Goal: Check status: Check status

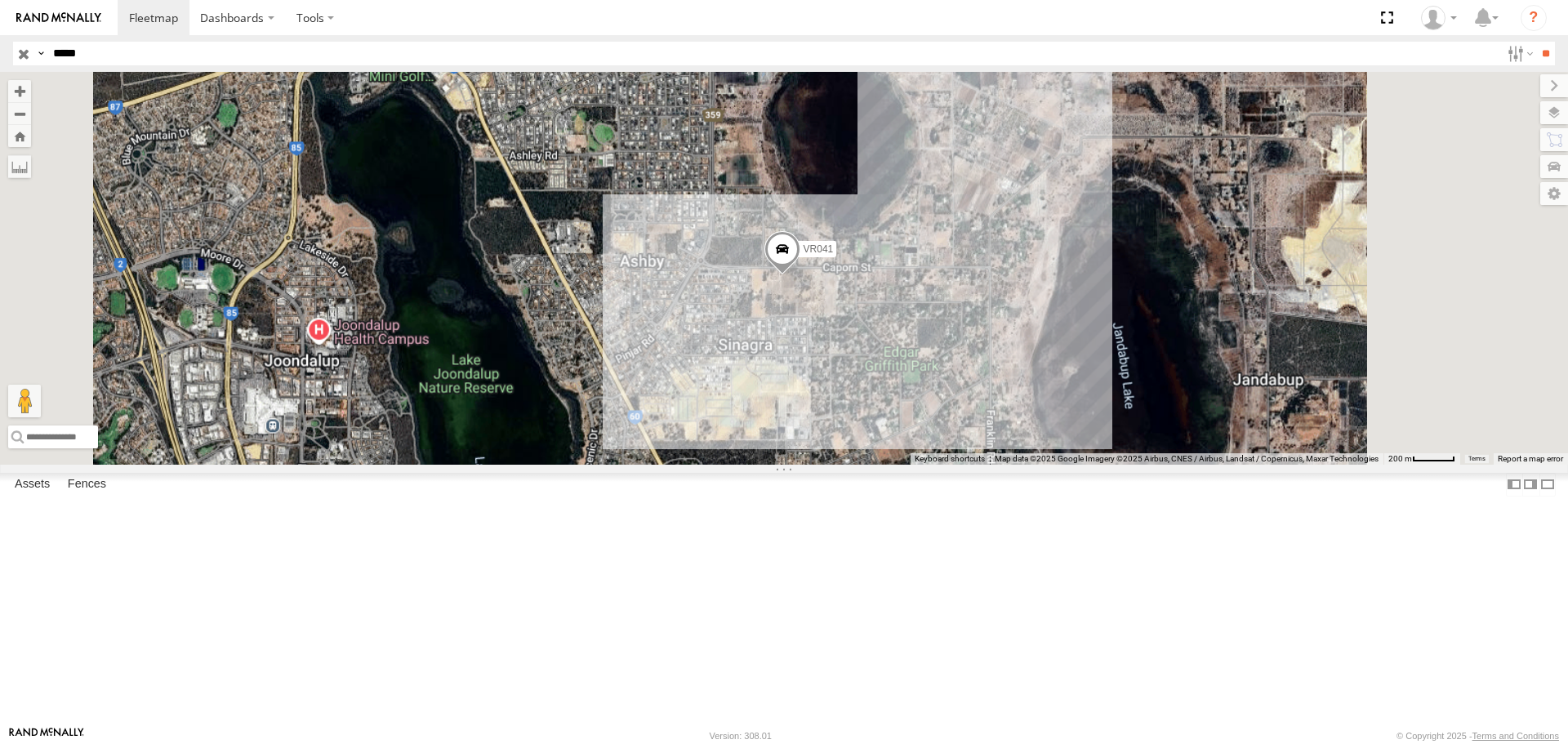
select select "**********"
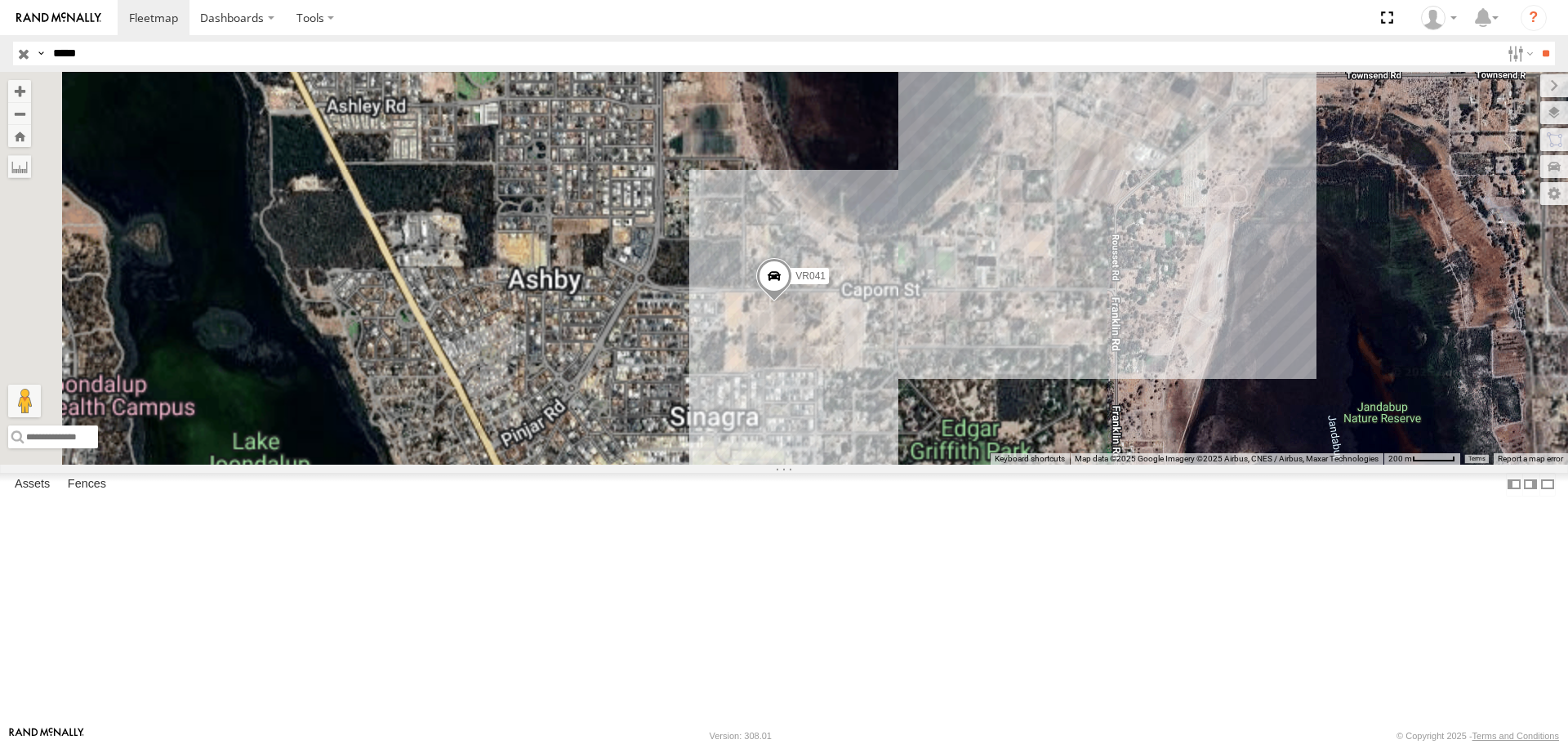
click at [792, 302] on span at bounding box center [774, 280] width 36 height 44
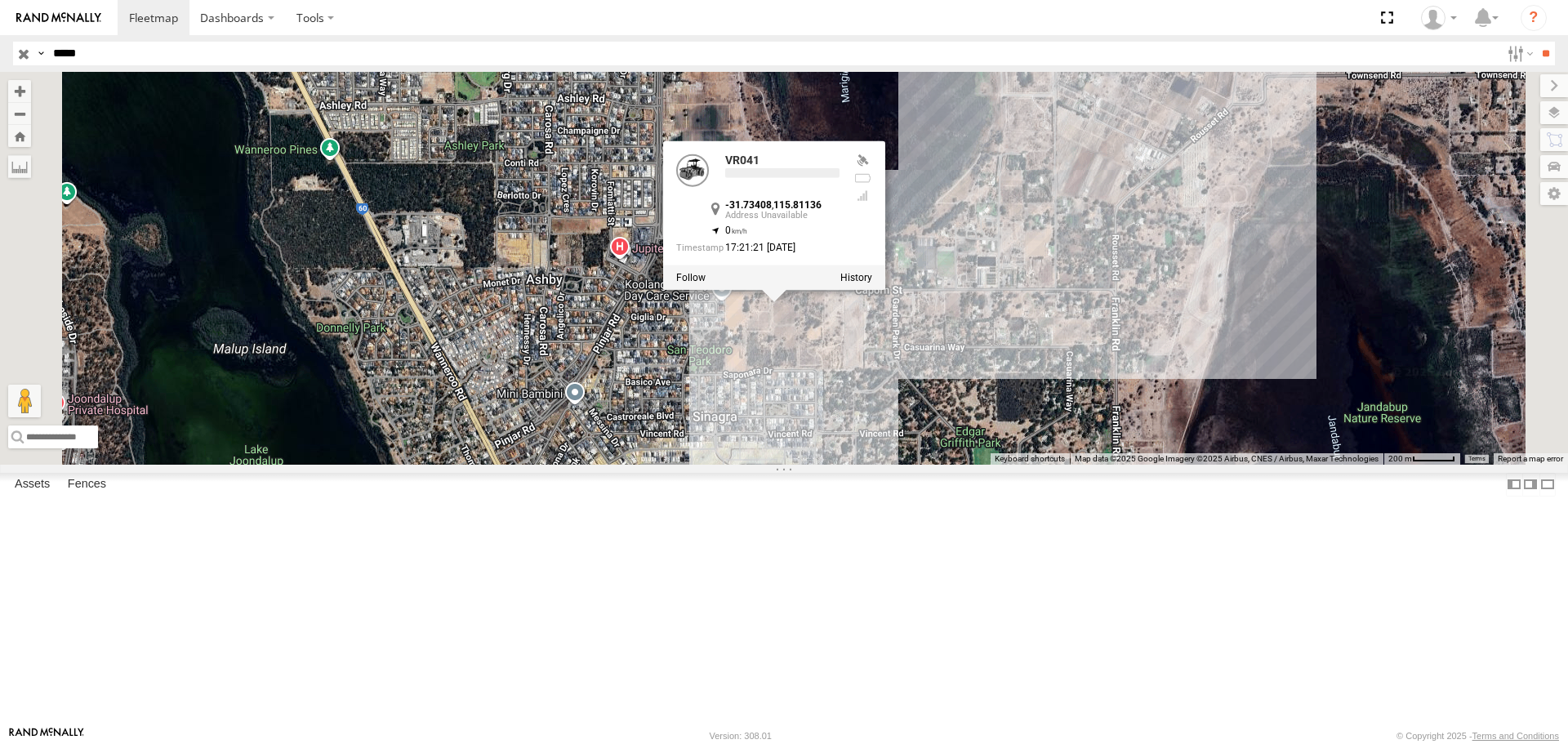
click at [1051, 463] on div "VR041 VR041 -31.73408 , 115.81136 0 17:21:21 [DATE]" at bounding box center [784, 267] width 1568 height 392
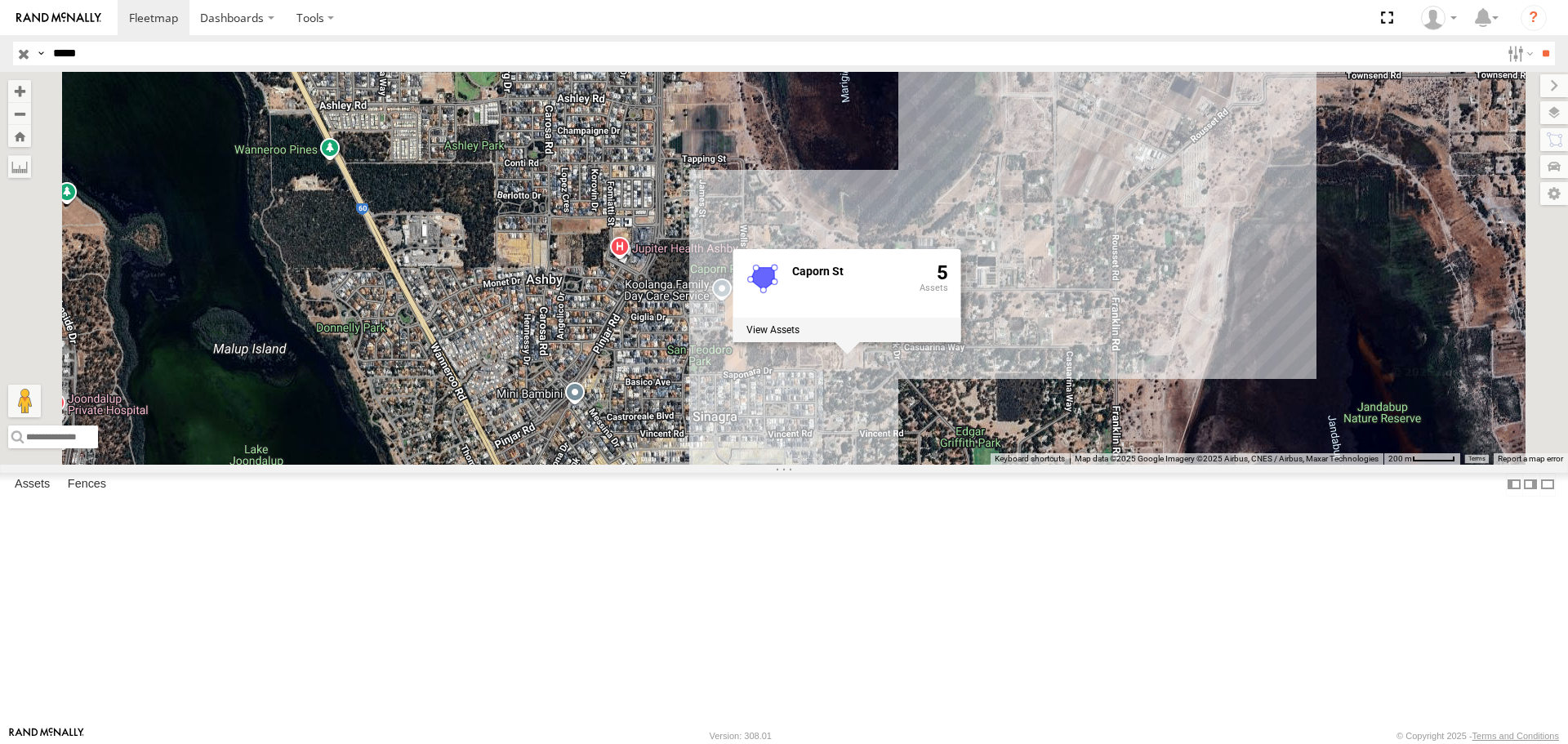
click at [311, 57] on input "*****" at bounding box center [773, 53] width 1453 height 24
click at [1536, 42] on input "**" at bounding box center [1545, 53] width 19 height 24
click at [0, 0] on div "VR041" at bounding box center [0, 0] width 0 height 0
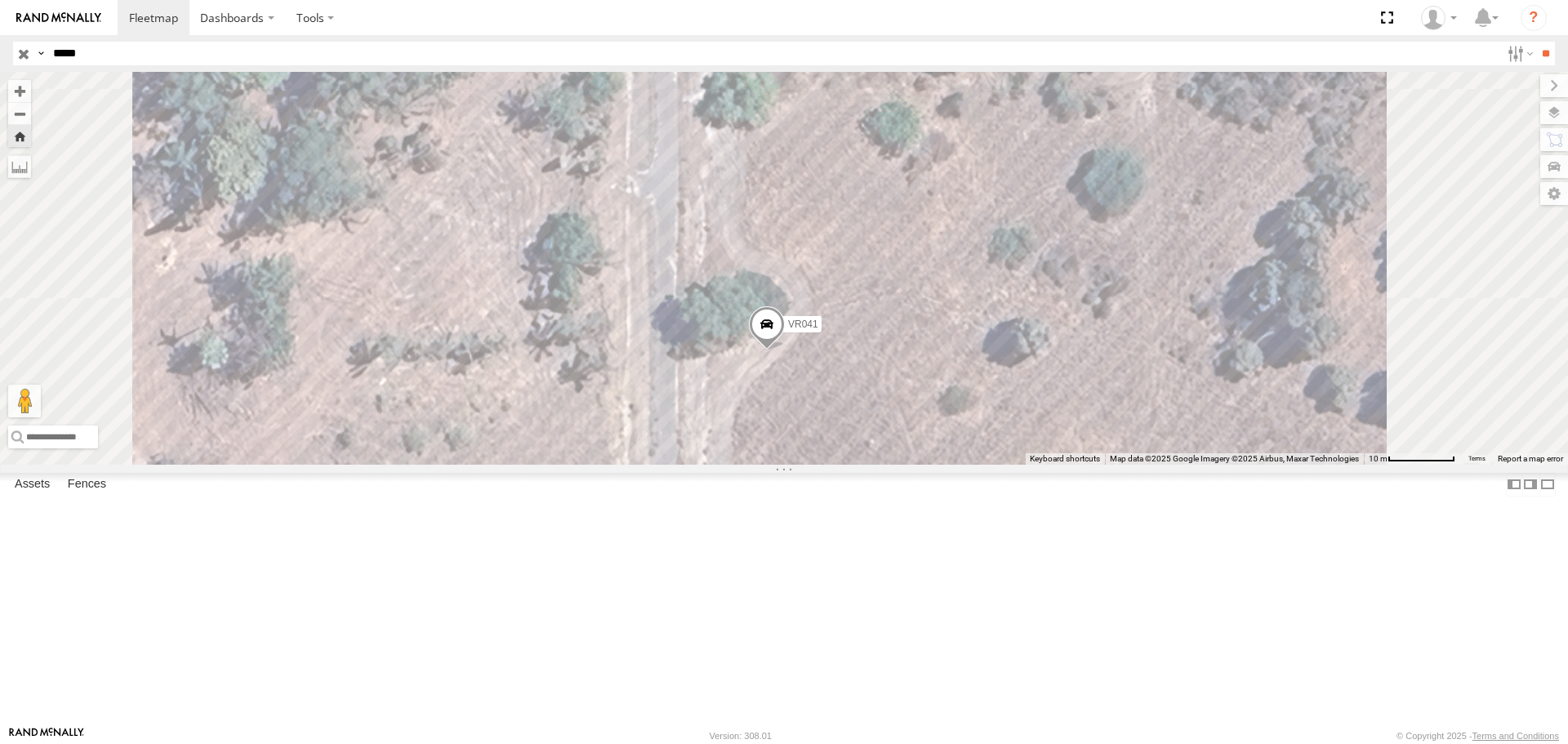
click at [785, 350] on span at bounding box center [766, 328] width 36 height 44
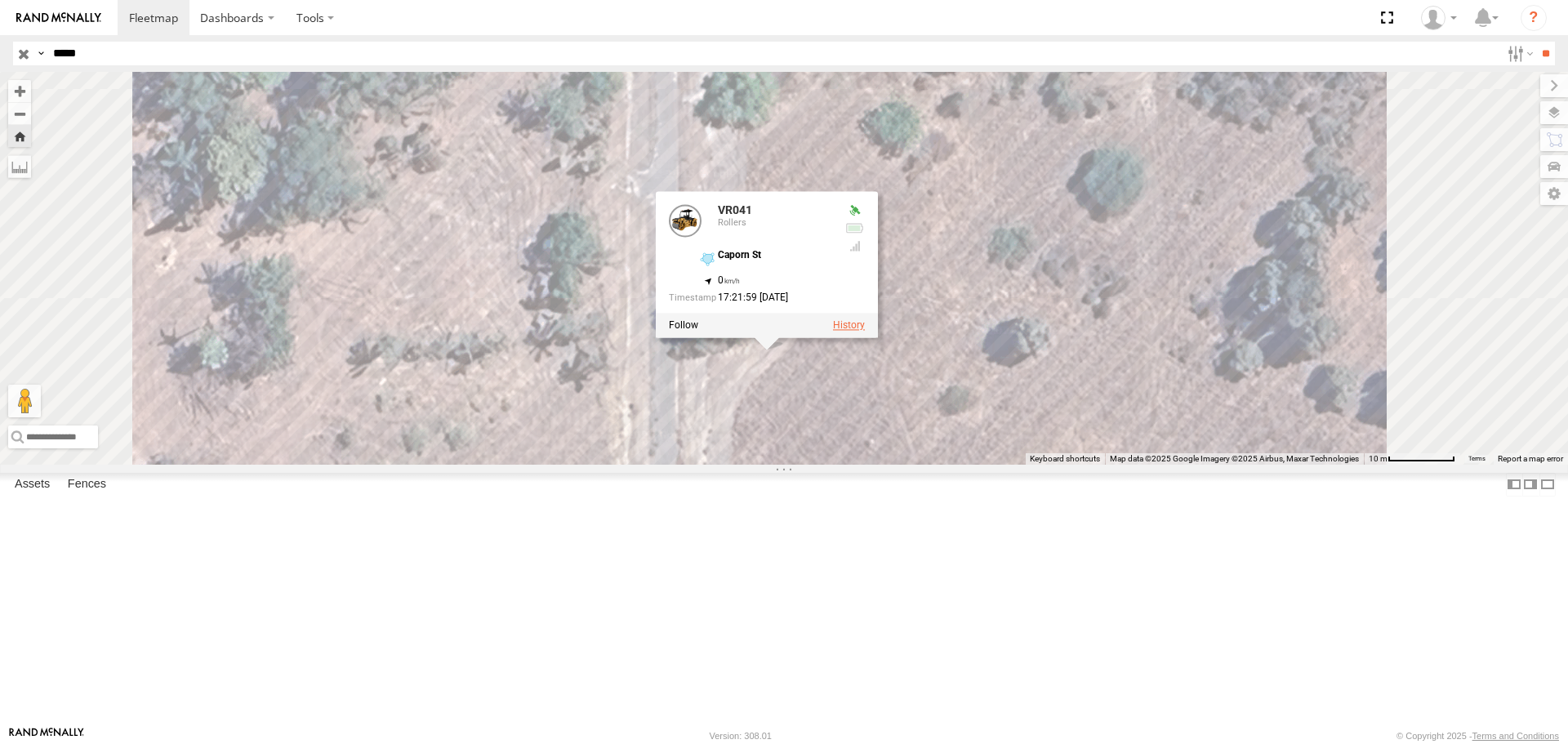
click at [865, 332] on label at bounding box center [848, 325] width 32 height 11
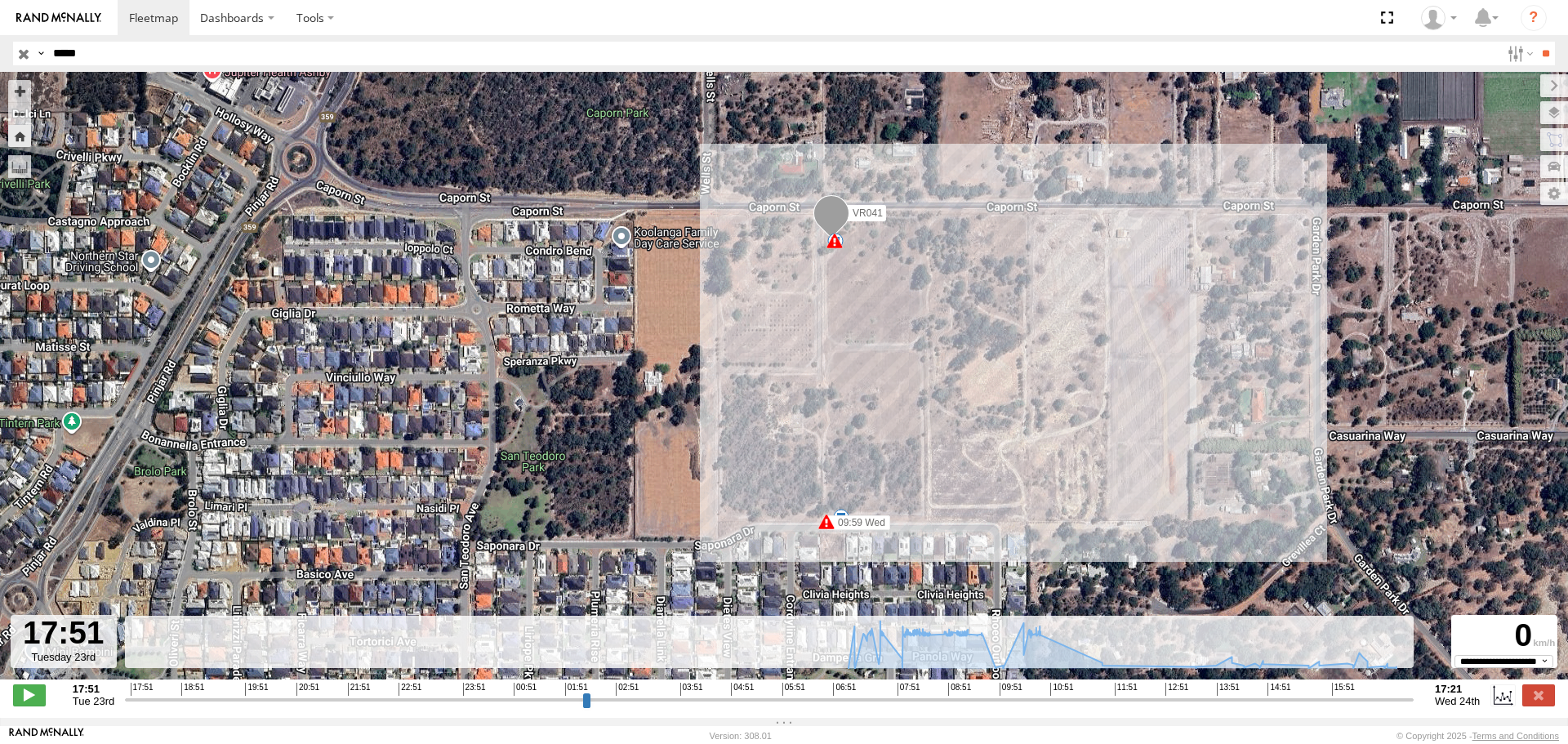
click at [822, 240] on span at bounding box center [830, 217] width 36 height 44
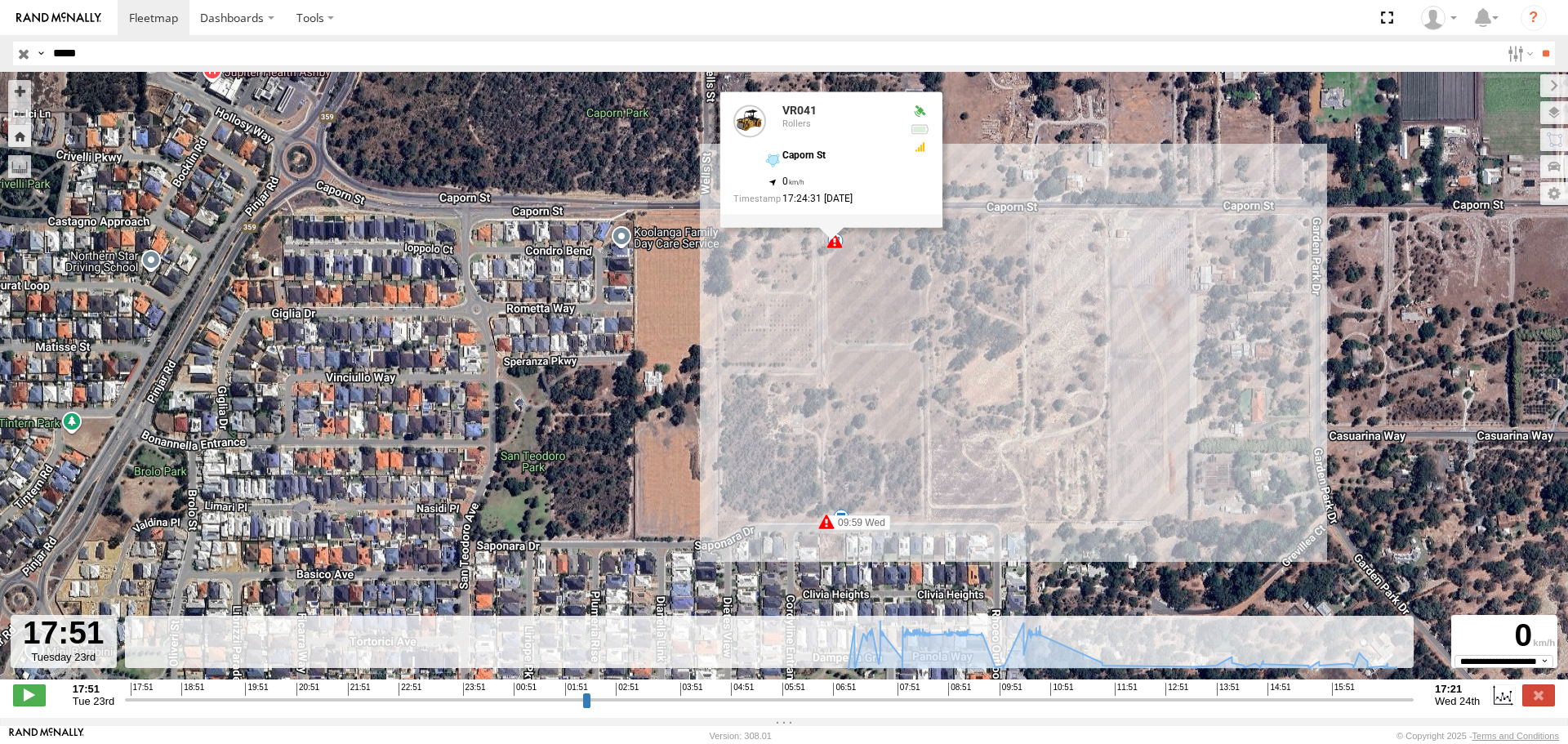
click at [879, 330] on div "VR041 09:58 Wed 09:58 Wed 09:59 Wed 54 15 6 VR041 Rollers Caporn St -31.73391 ,…" at bounding box center [784, 383] width 1568 height 625
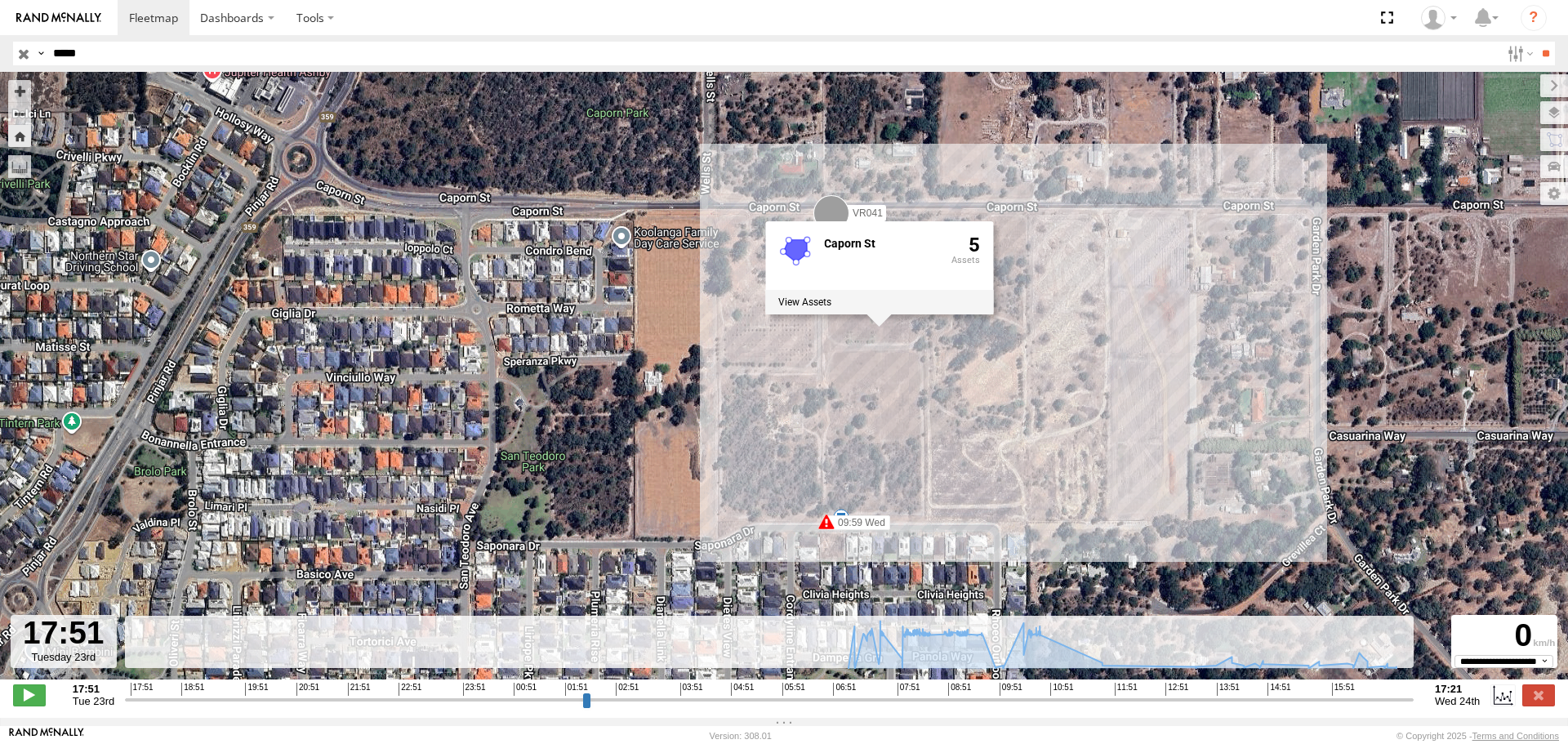
click at [1296, 297] on div "VR041 09:58 Wed 09:58 Wed 09:59 Wed 54 15 [STREET_ADDRESS]" at bounding box center [784, 383] width 1568 height 625
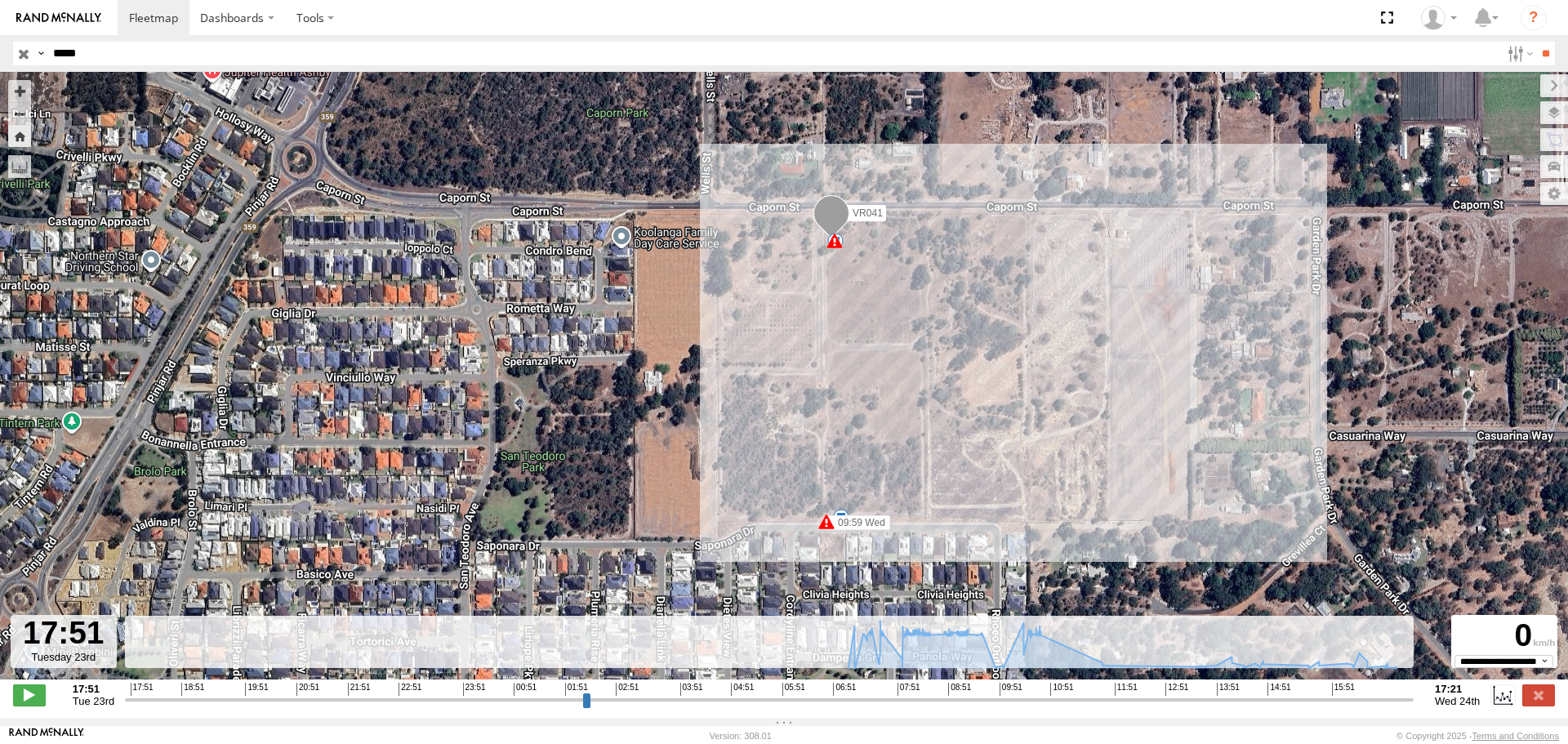
click at [835, 214] on span at bounding box center [830, 217] width 36 height 44
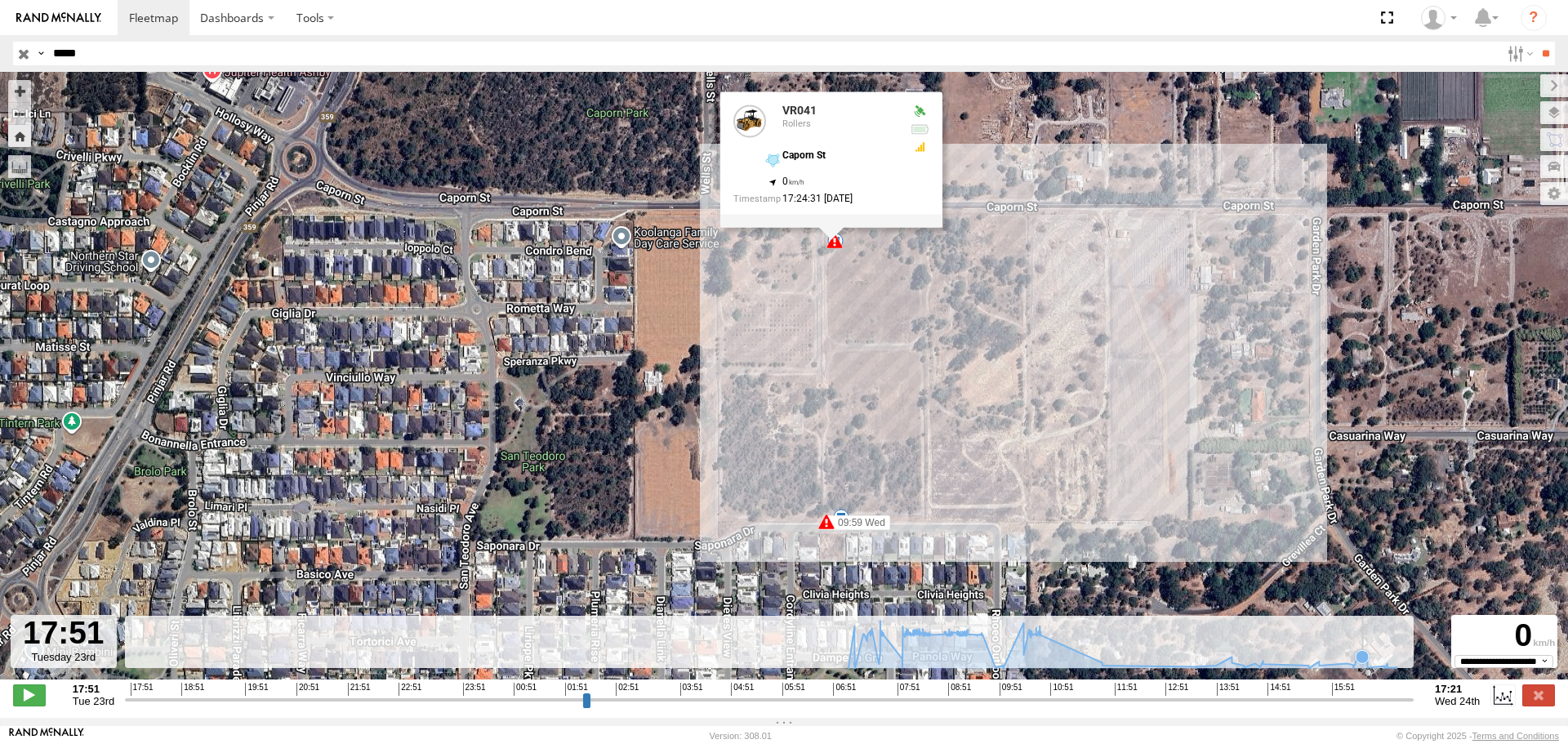
click at [1361, 663] on icon at bounding box center [1362, 656] width 13 height 13
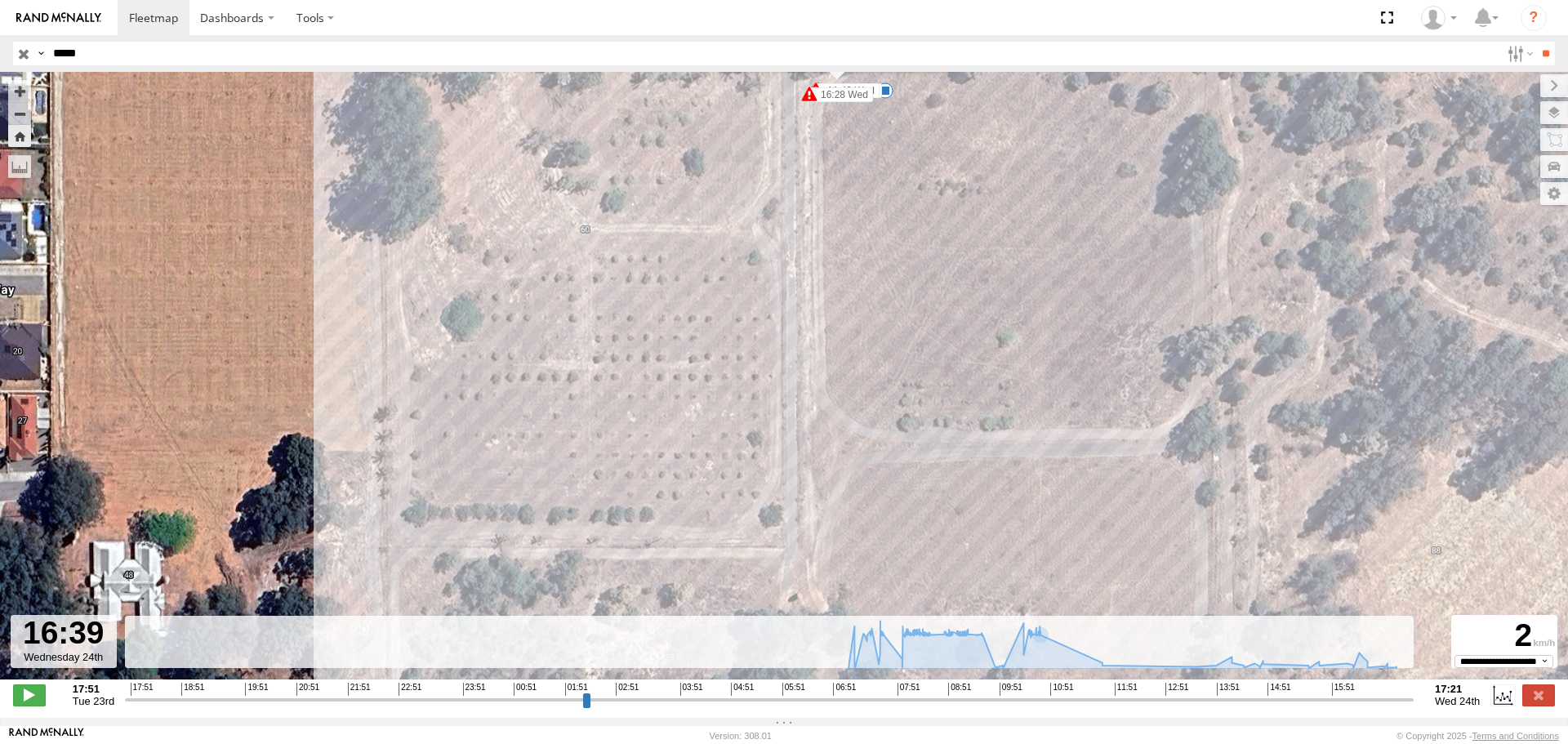
drag, startPoint x: 882, startPoint y: 211, endPoint x: 908, endPoint y: 530, distance: 320.1
click at [908, 530] on div "VR041 09:58 Wed 09:58 Wed 09:59 Wed VR041 Rollers Caporn St -31.73409 , 115.811…" at bounding box center [784, 383] width 1568 height 625
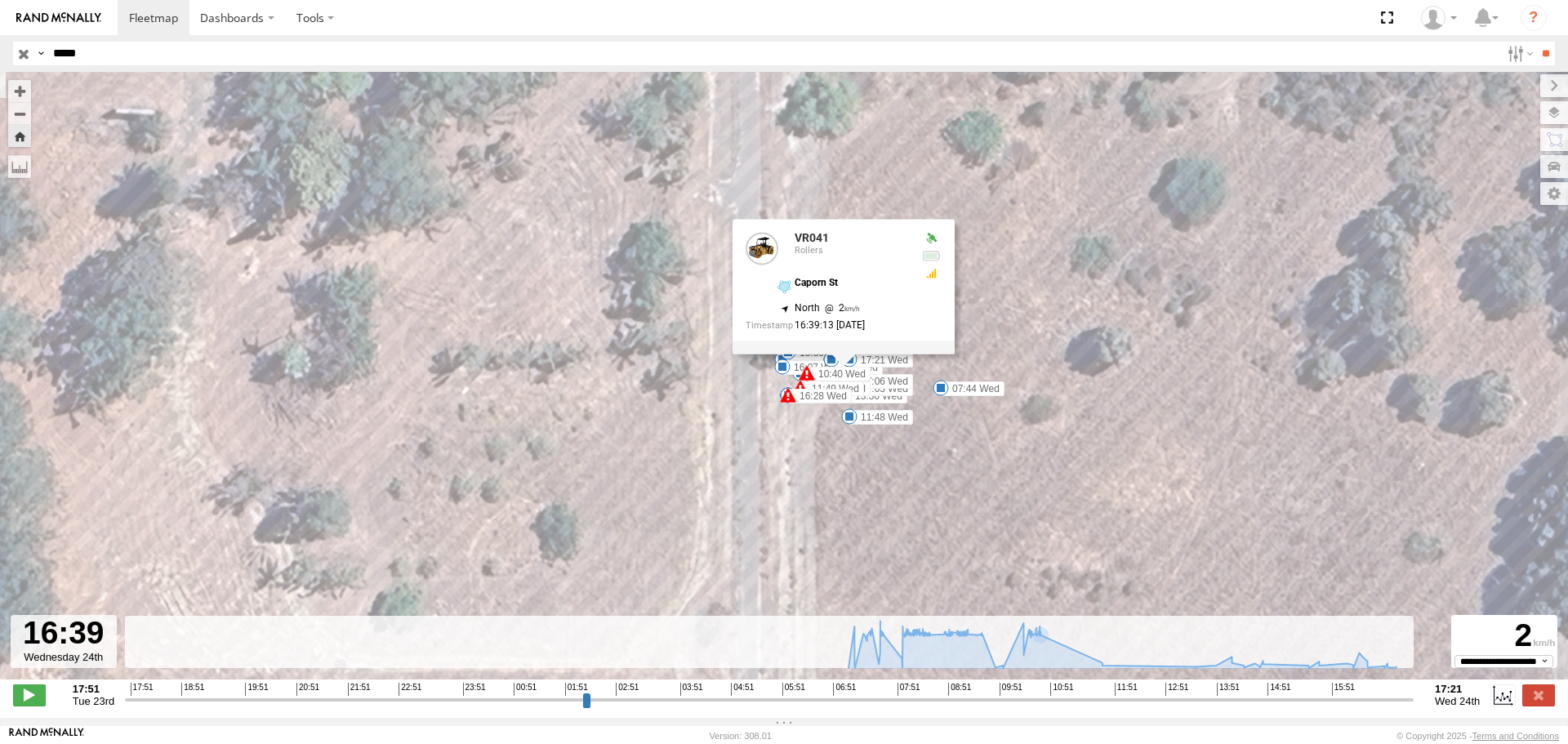
drag, startPoint x: 847, startPoint y: 353, endPoint x: 831, endPoint y: 461, distance: 109.2
click at [841, 424] on span at bounding box center [848, 416] width 17 height 17
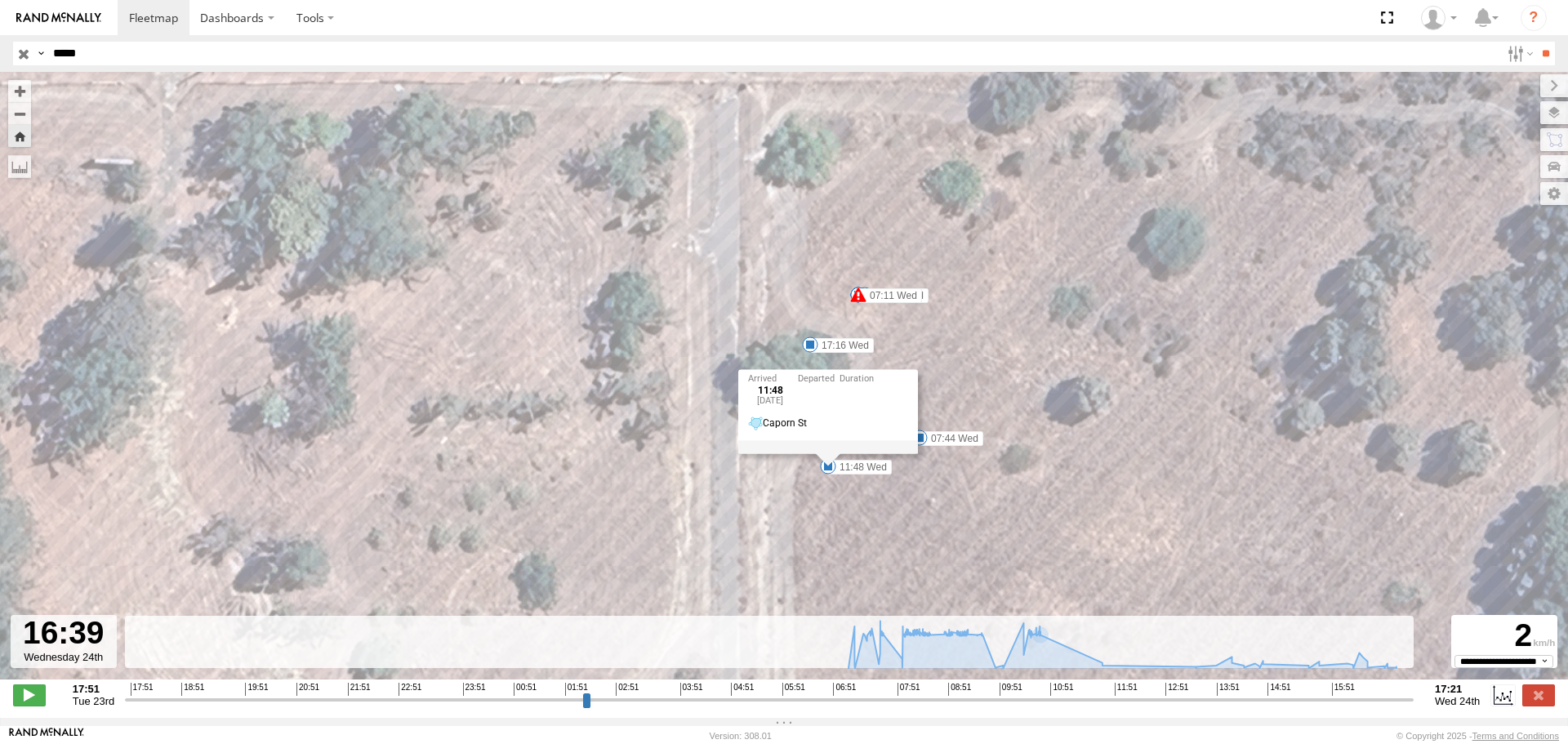
click at [1064, 358] on div "VR041 09:58 Wed 09:58 Wed 09:59 Wed 07:11 Wed 07:05 Wed 07:05 Wed 07:05 Wed 07:…" at bounding box center [784, 383] width 1568 height 625
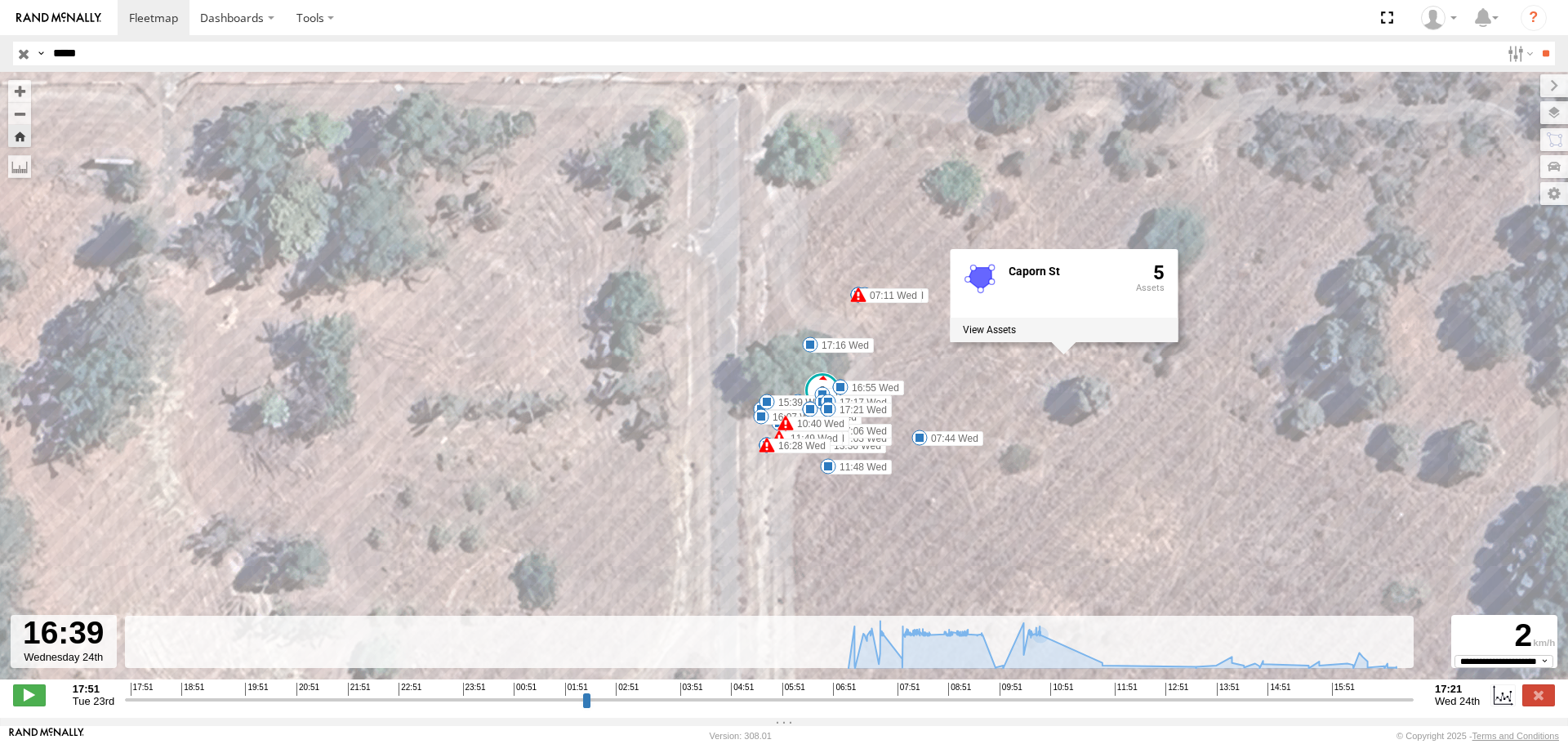
click at [818, 378] on span at bounding box center [821, 393] width 36 height 44
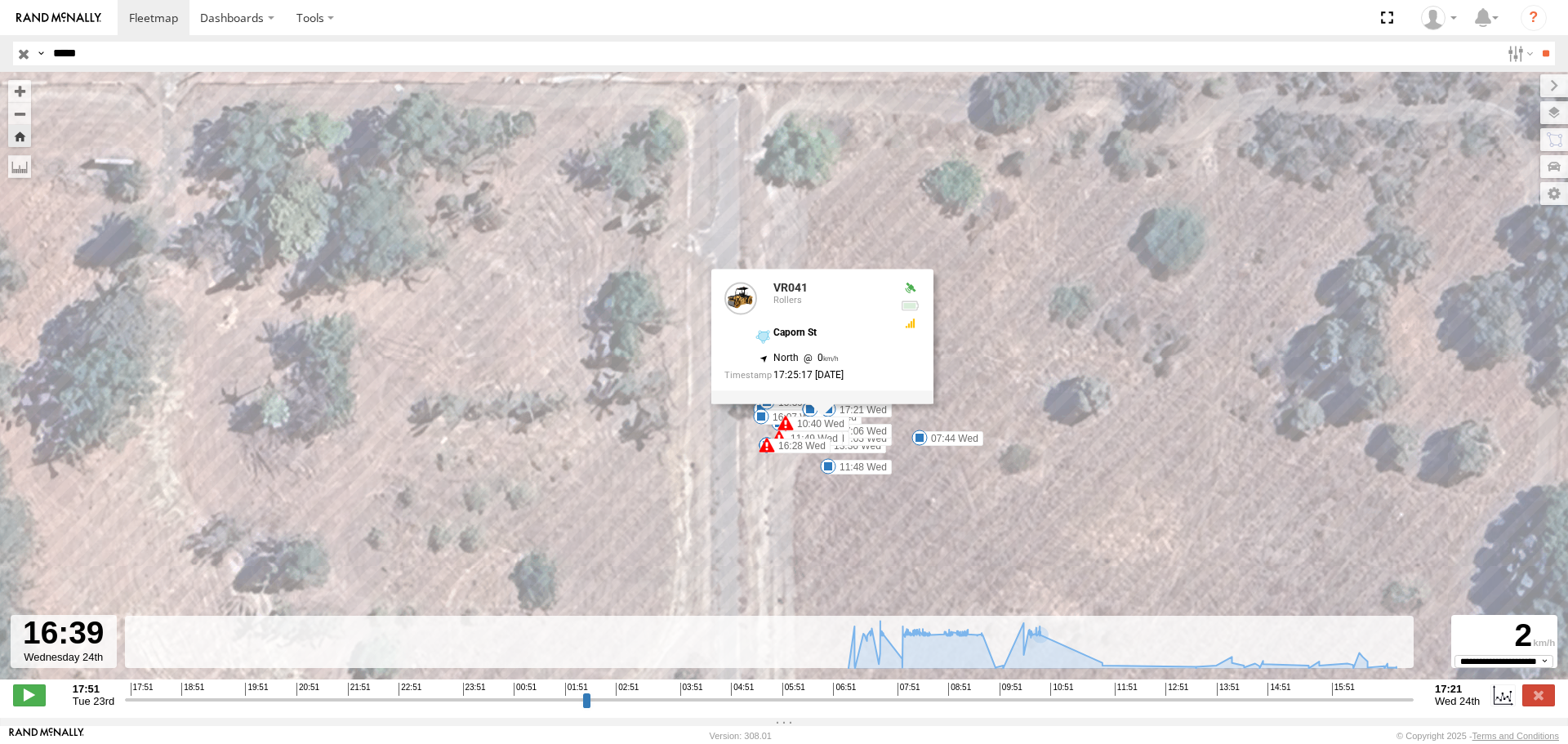
click at [941, 76] on div "VR041 09:58 Wed 09:58 Wed 09:59 Wed 07:11 Wed 07:05 Wed 07:05 Wed 07:05 Wed 07:…" at bounding box center [784, 383] width 1568 height 625
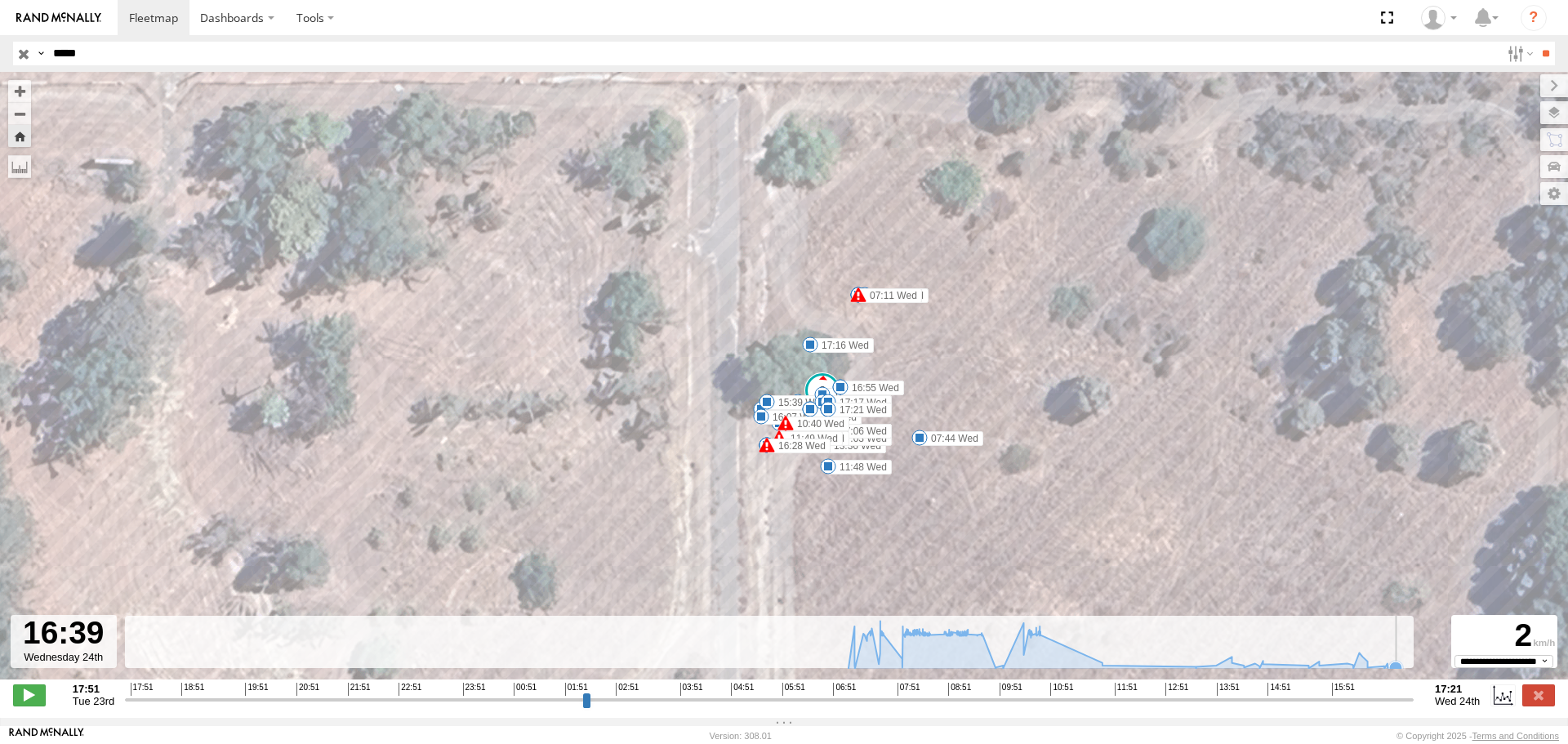
click at [1400, 670] on icon at bounding box center [1395, 667] width 17 height 17
drag, startPoint x: 1396, startPoint y: 671, endPoint x: 1405, endPoint y: 671, distance: 9.0
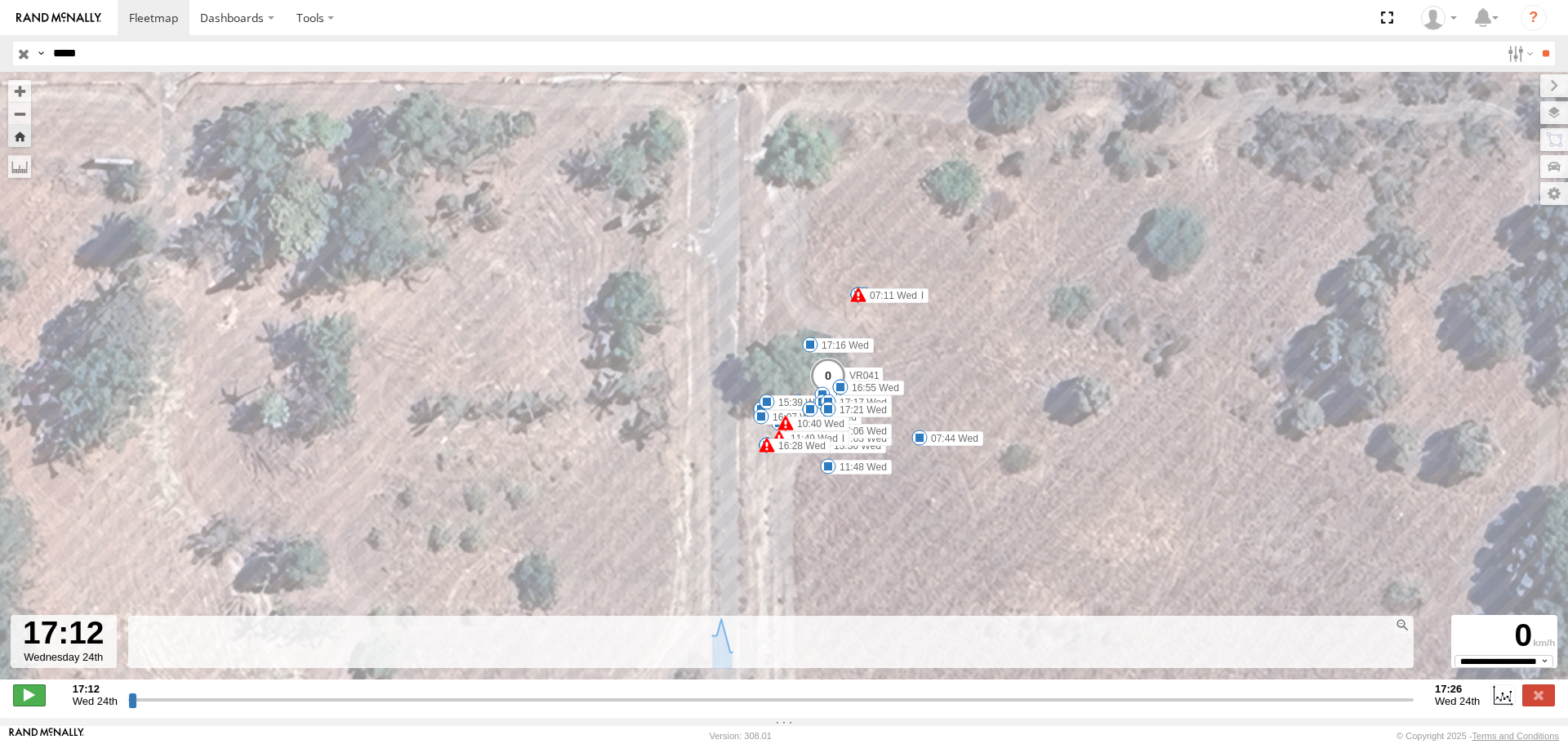
click at [39, 706] on span at bounding box center [29, 694] width 32 height 21
click at [824, 265] on span at bounding box center [828, 264] width 36 height 44
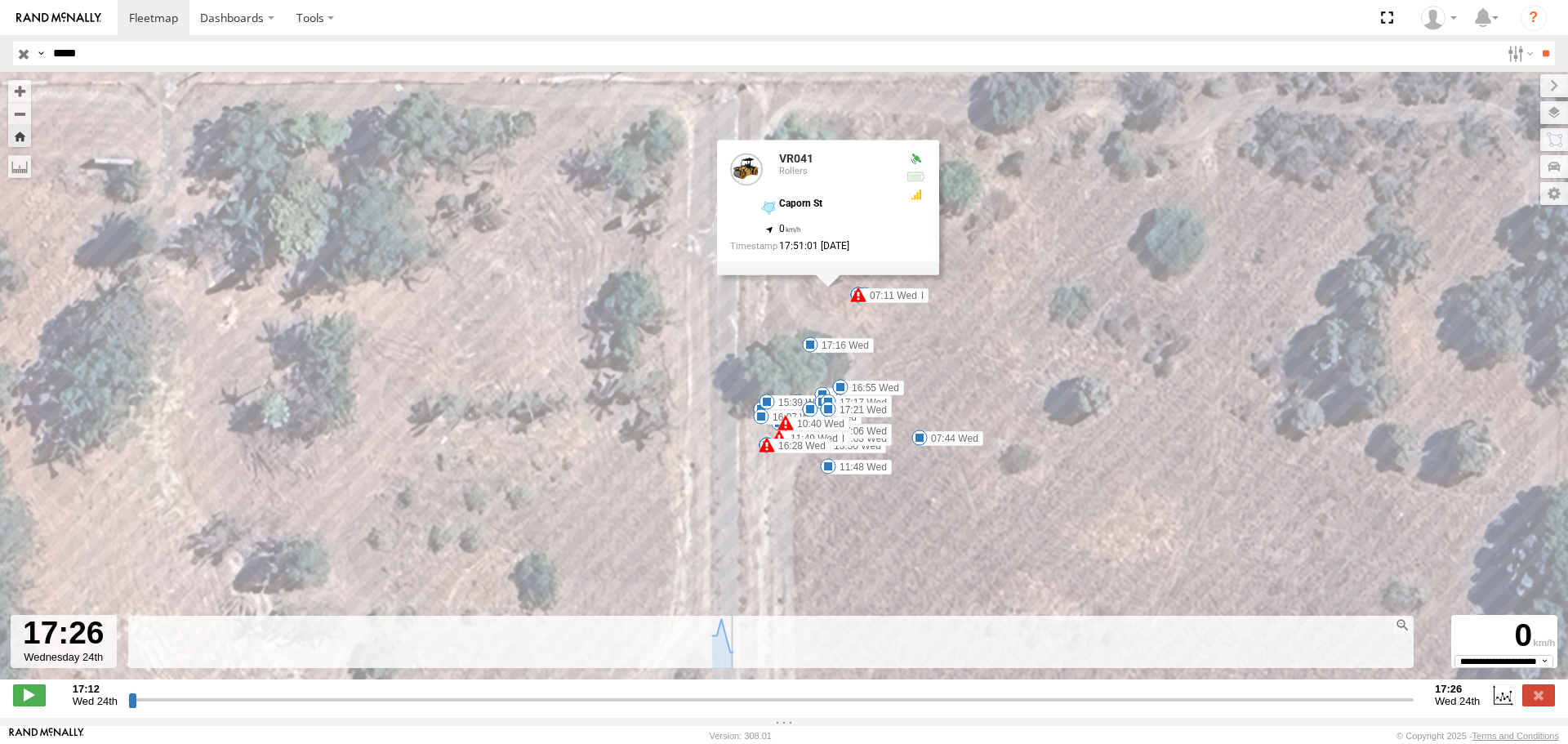
click at [766, 301] on div "VR041 09:58 Wed 09:58 Wed 09:59 Wed 07:11 Wed 07:05 Wed 07:05 Wed 07:05 Wed 07:…" at bounding box center [784, 383] width 1568 height 625
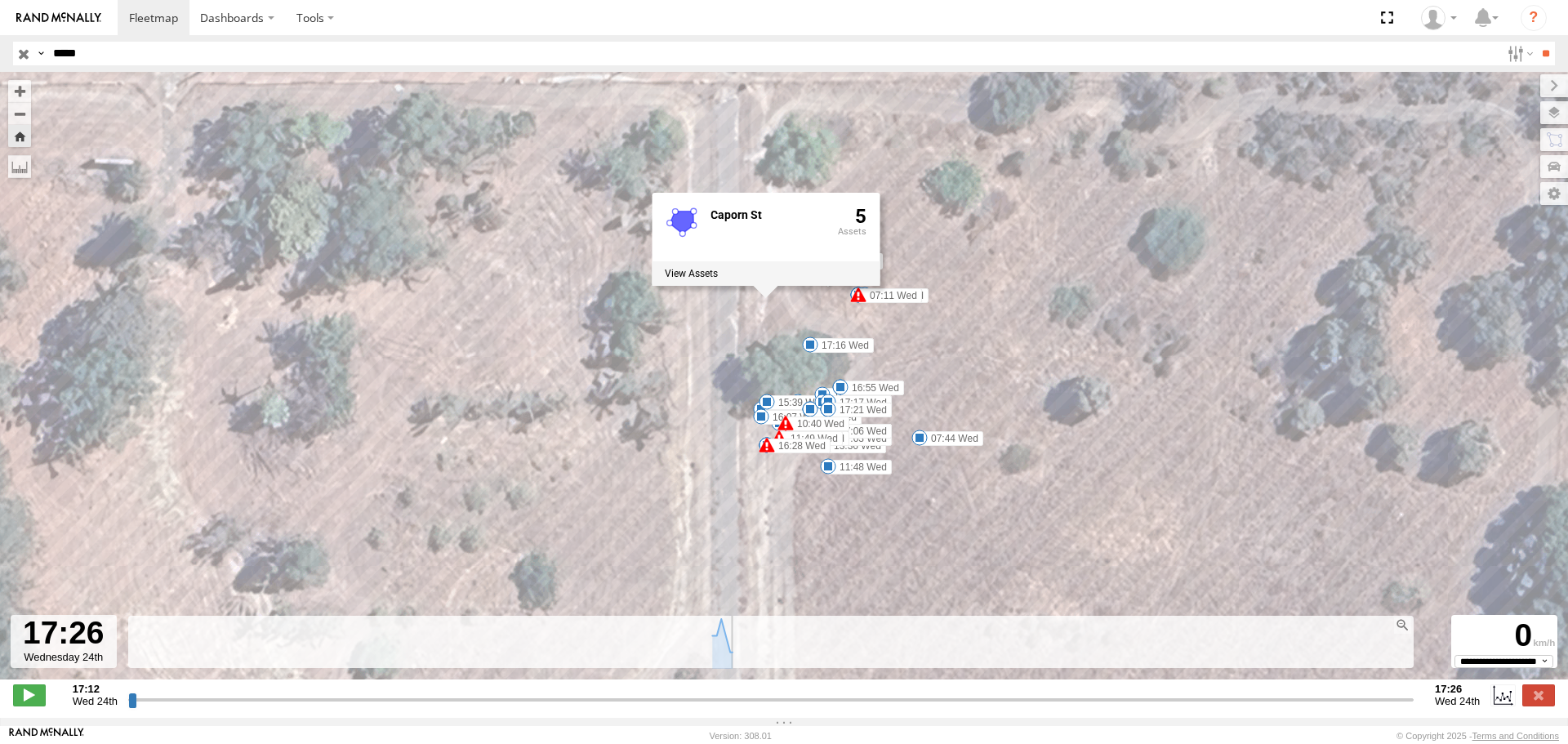
click at [1165, 331] on div "VR041 09:58 Wed 09:58 Wed 09:59 Wed 07:11 Wed 07:05 Wed 07:05 Wed 07:05 Wed 07:…" at bounding box center [784, 383] width 1568 height 625
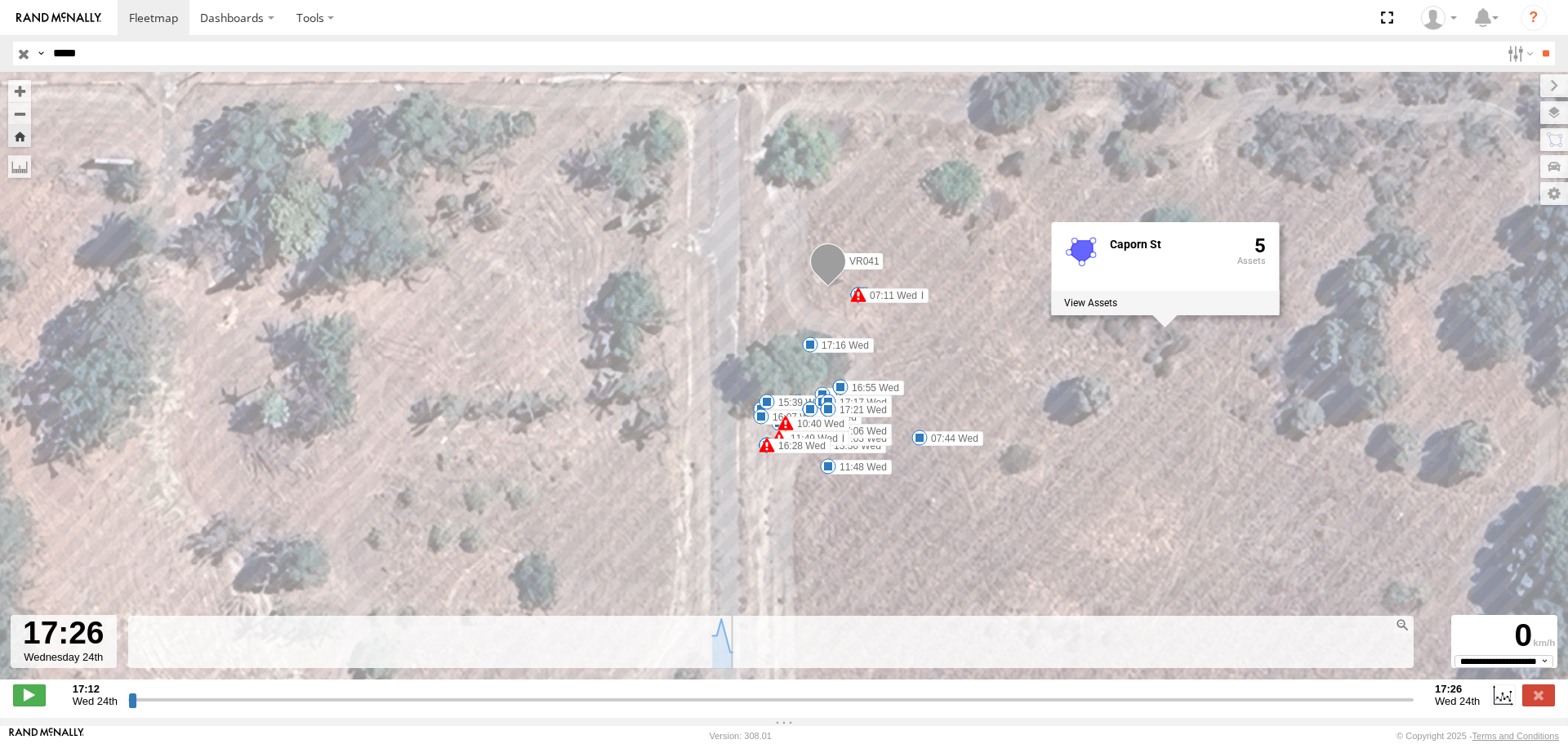
click at [80, 64] on input "*****" at bounding box center [773, 53] width 1453 height 24
click at [1536, 42] on input "**" at bounding box center [1545, 53] width 19 height 24
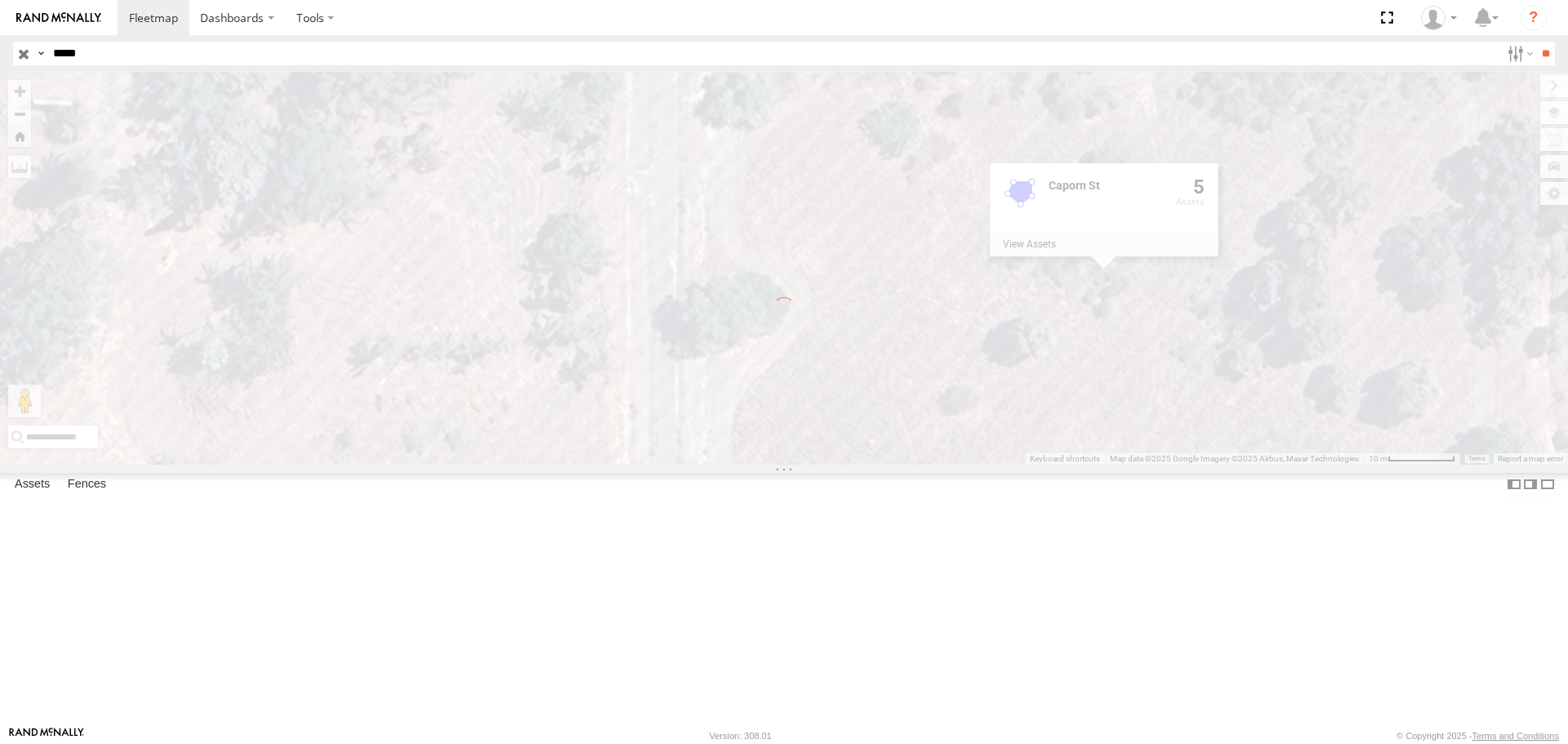
type input "**********"
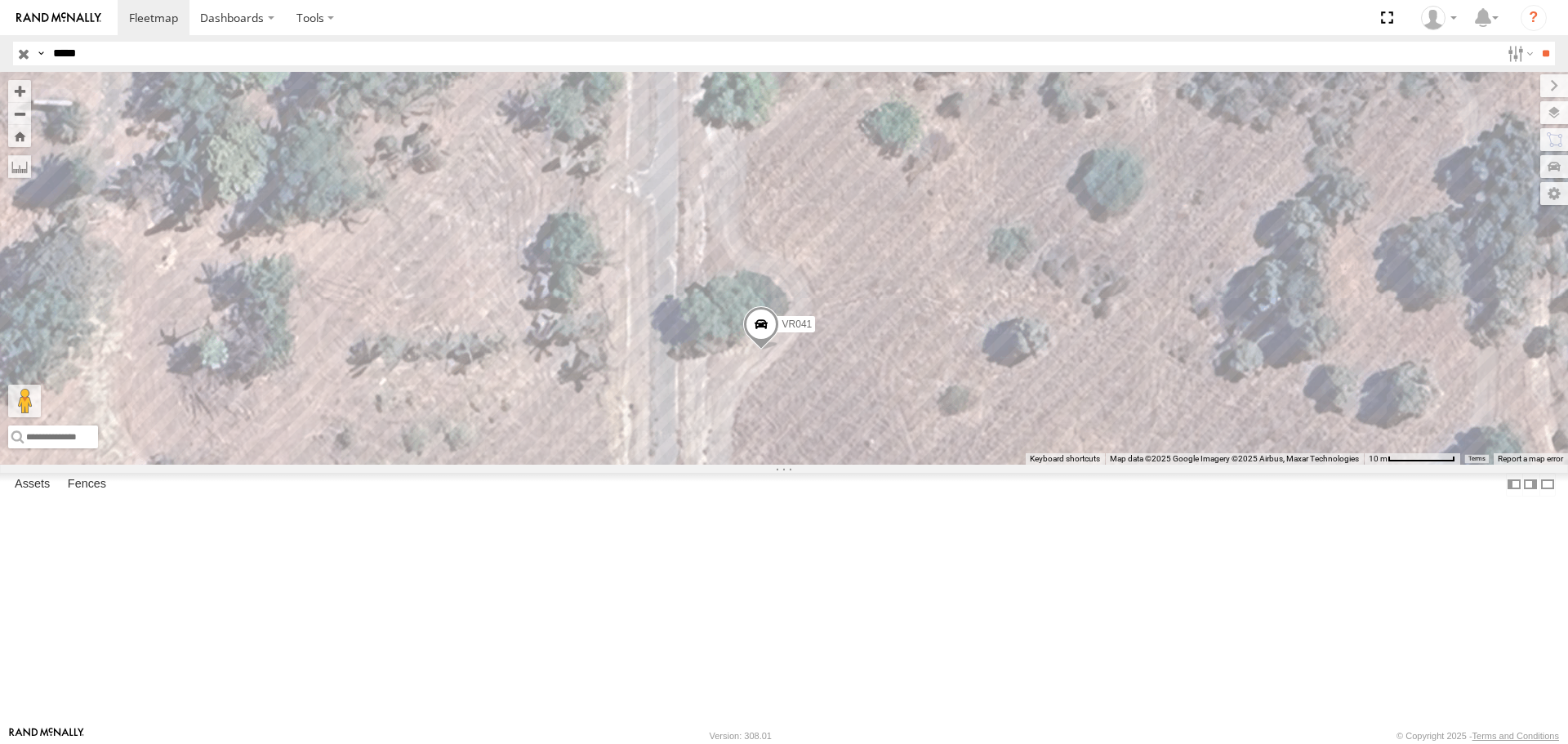
click at [0, 0] on div "VR041 Rollers" at bounding box center [0, 0] width 0 height 0
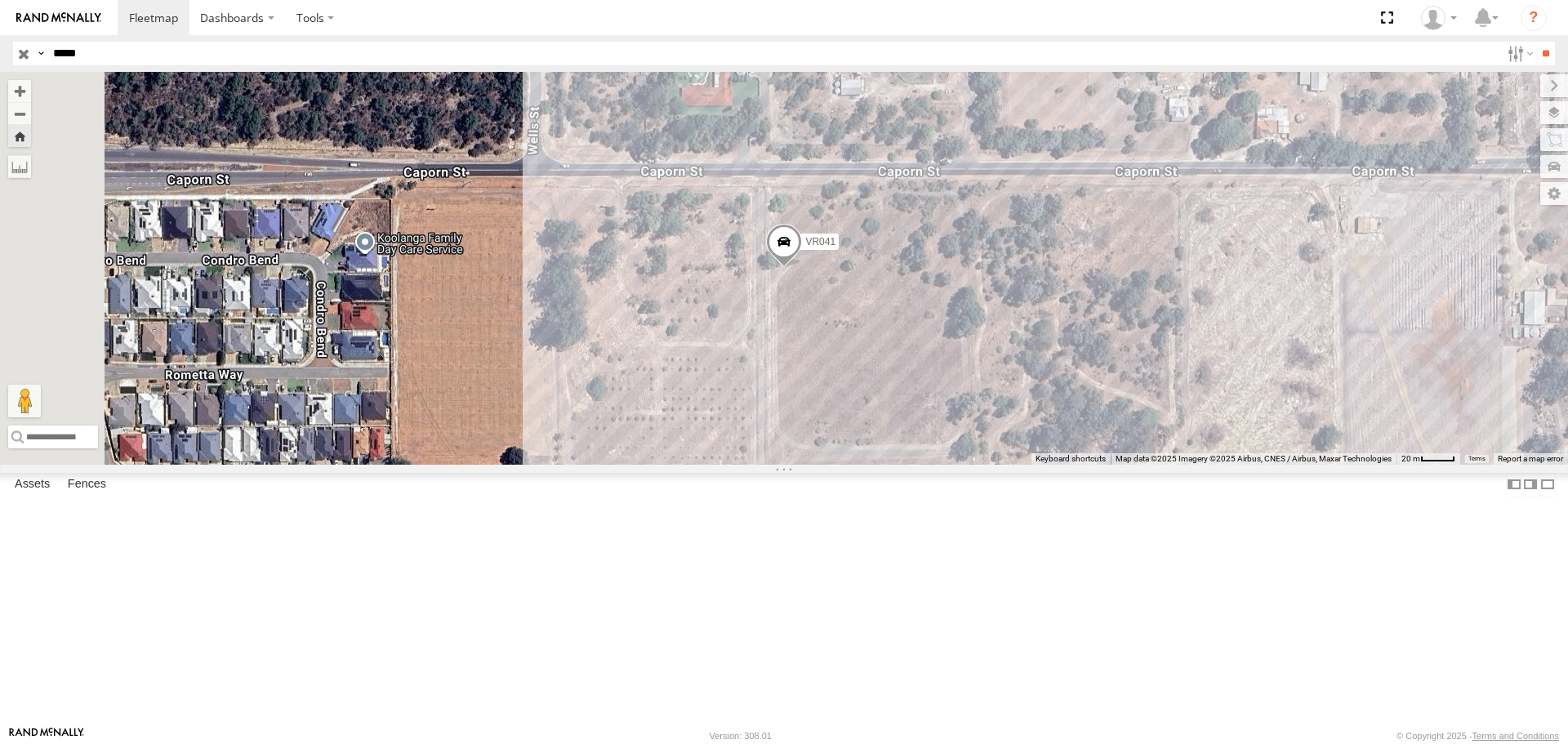
click at [0, 0] on span at bounding box center [0, 0] width 0 height 0
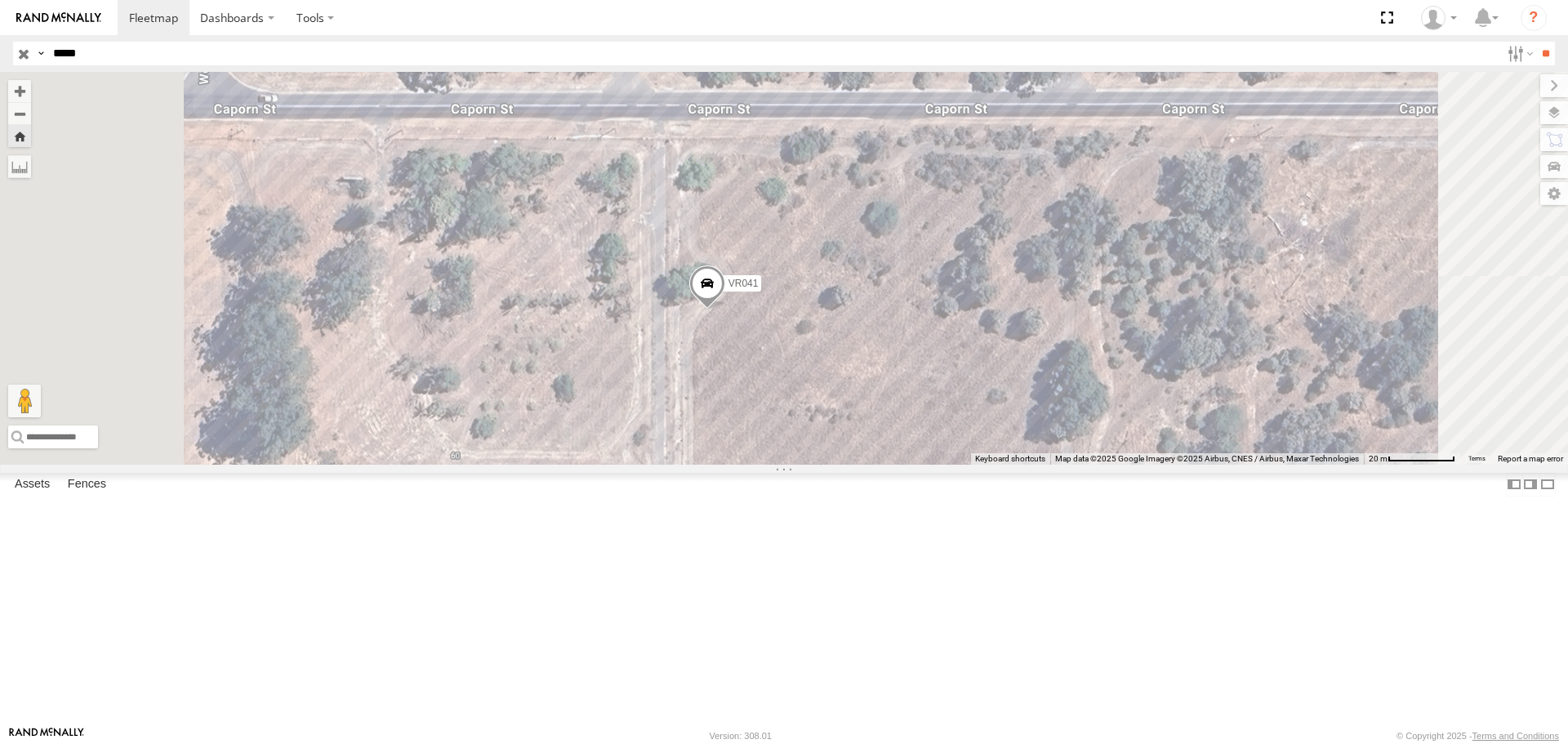
click at [725, 309] on span at bounding box center [706, 287] width 36 height 44
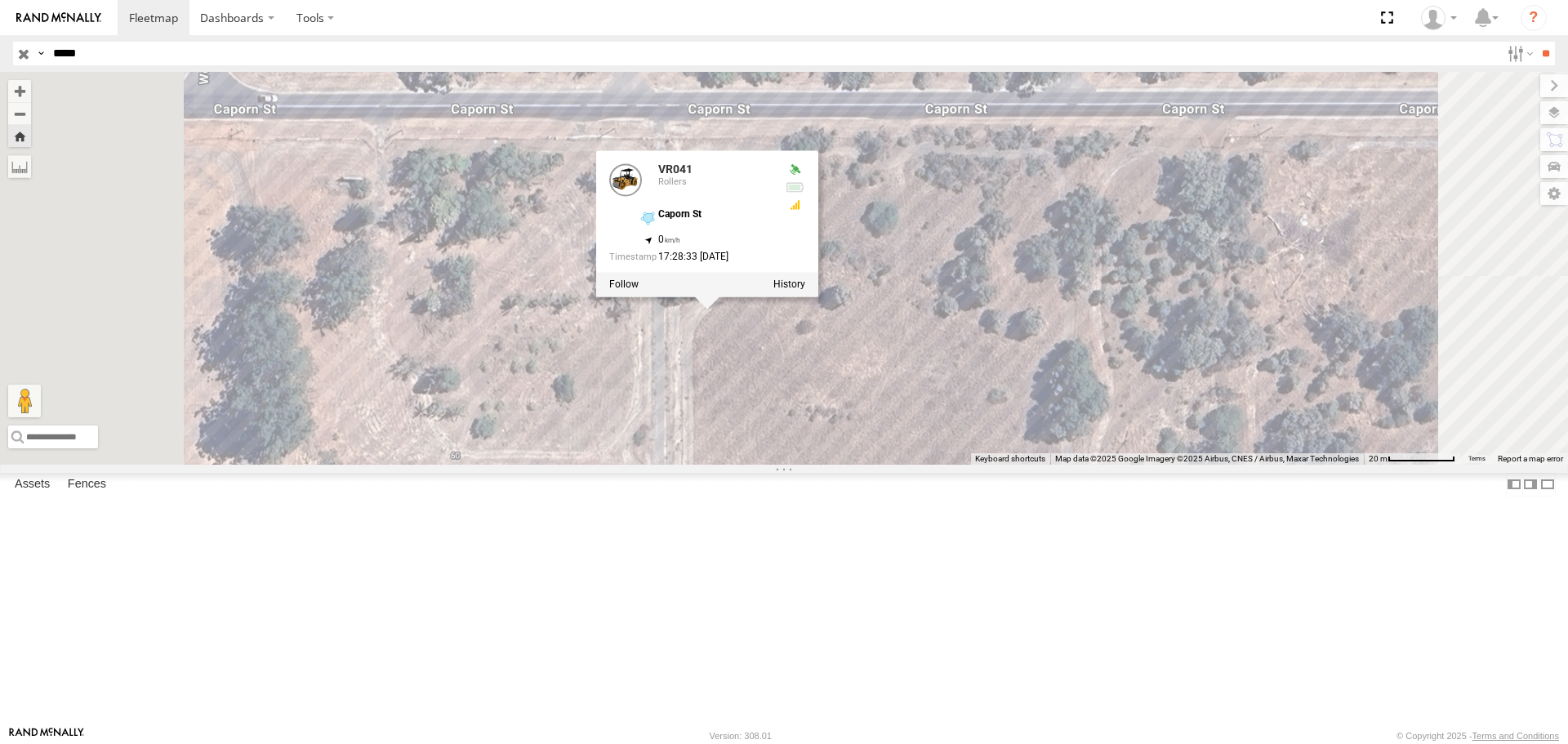
click at [568, 254] on div "VR041 VR041 Rollers Caporn St -31.7341 , 115.81135 0 17:28:33 [DATE]" at bounding box center [784, 267] width 1568 height 392
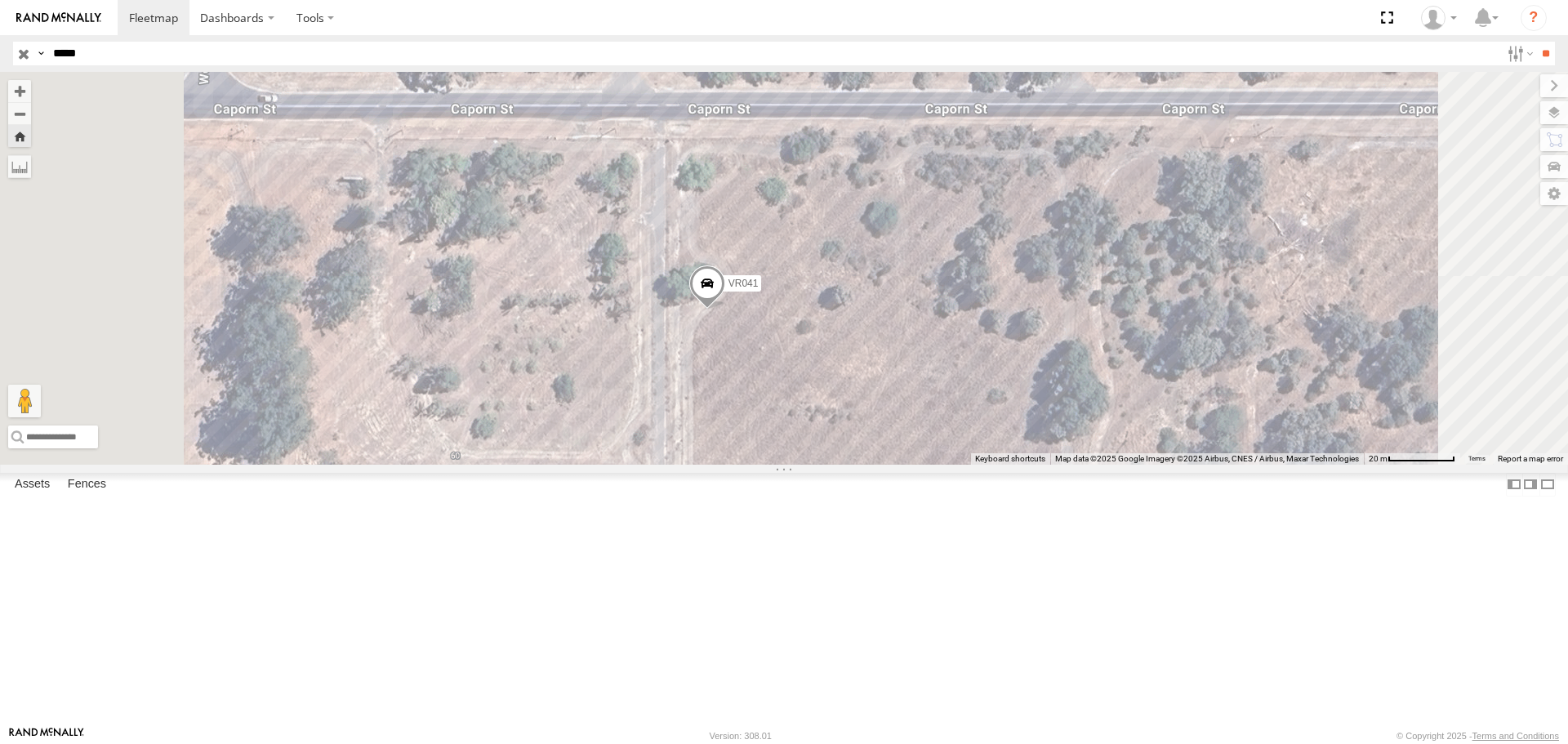
click at [725, 309] on span at bounding box center [706, 287] width 36 height 44
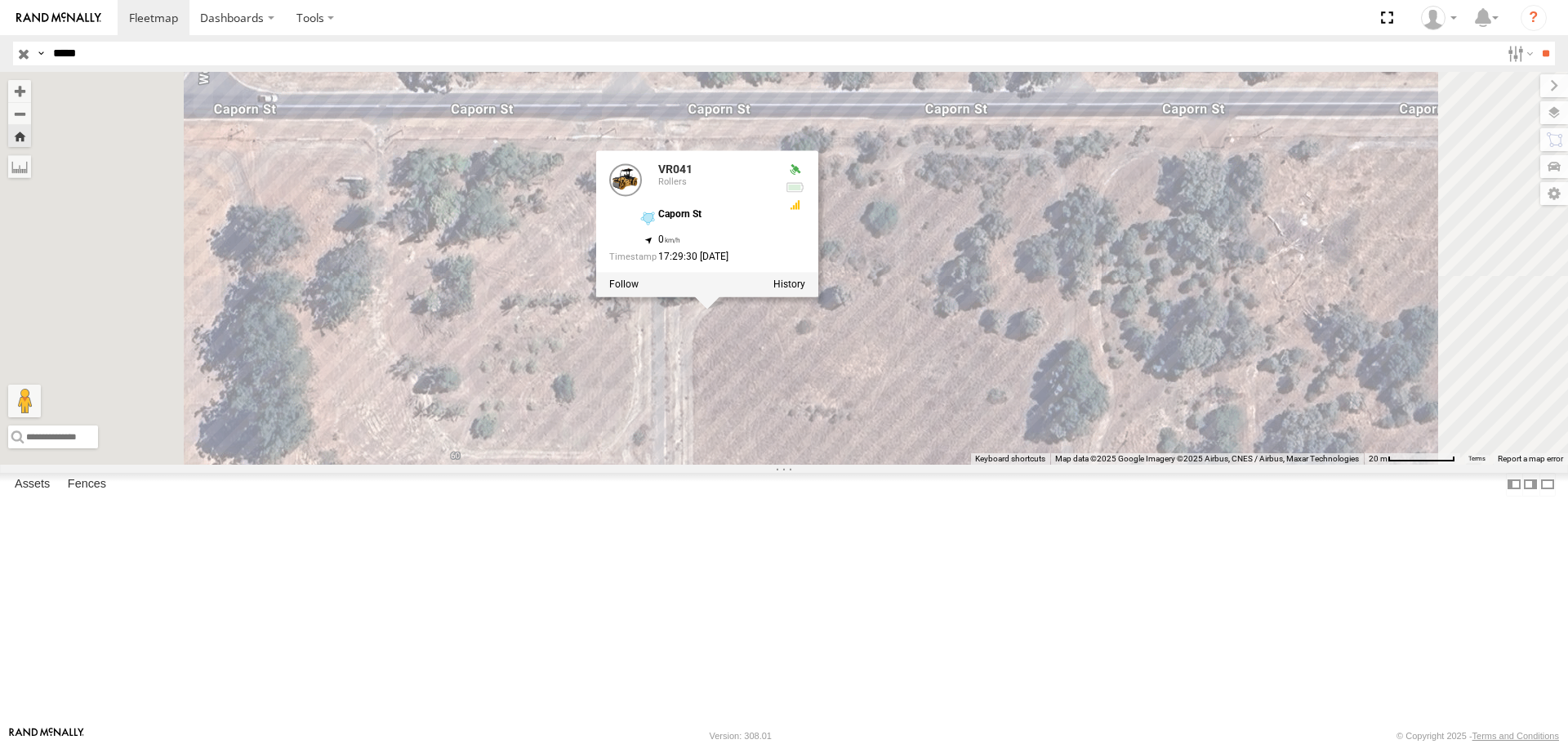
click at [1059, 398] on div "VR041 VR041 Rollers Caporn St -31.7341 , 115.81135 0 17:29:30 [DATE]" at bounding box center [784, 267] width 1568 height 392
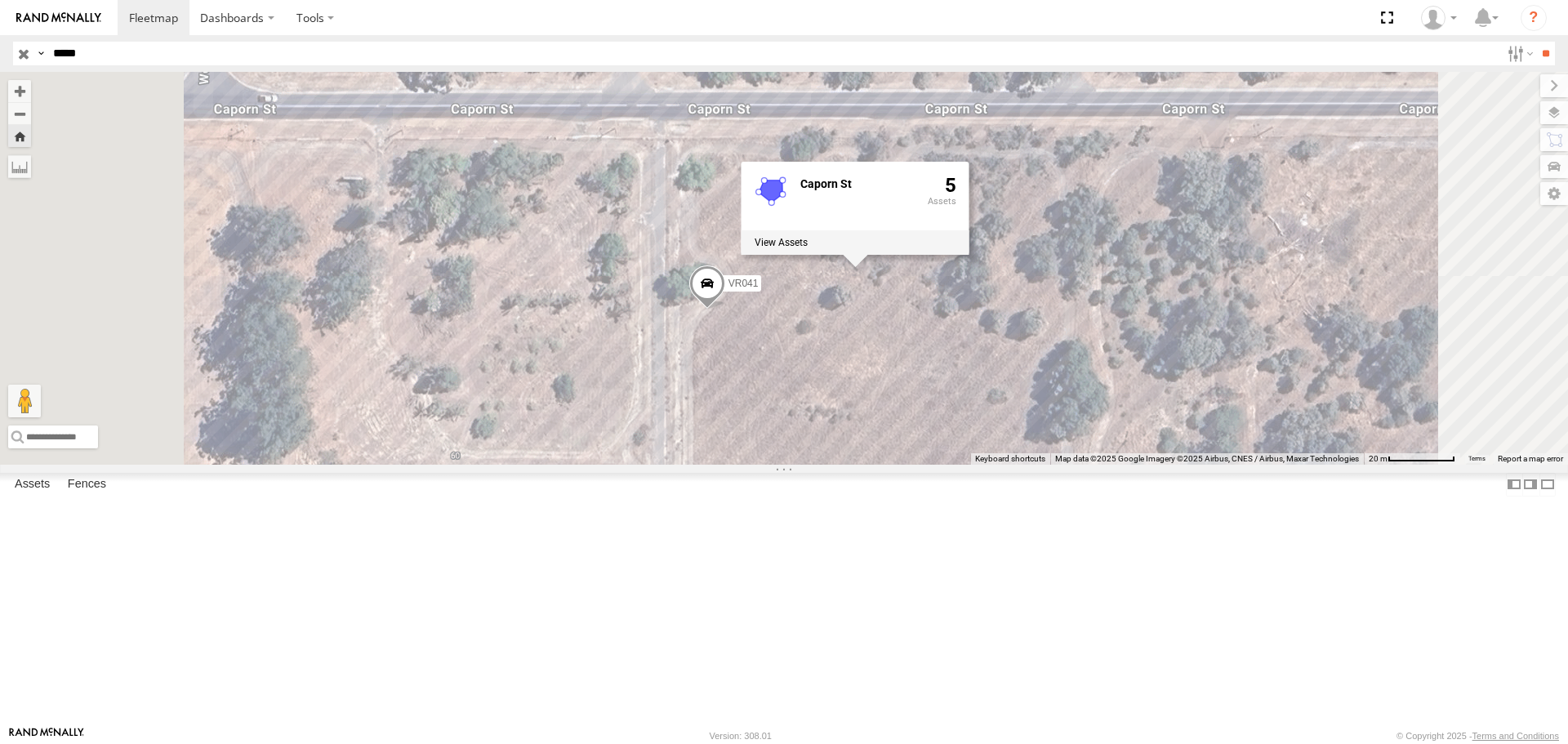
click at [956, 227] on div "5" at bounding box center [942, 202] width 29 height 52
click at [808, 249] on label at bounding box center [781, 243] width 53 height 11
click at [0, 0] on label at bounding box center [0, 0] width 0 height 0
click at [725, 309] on span at bounding box center [706, 287] width 36 height 44
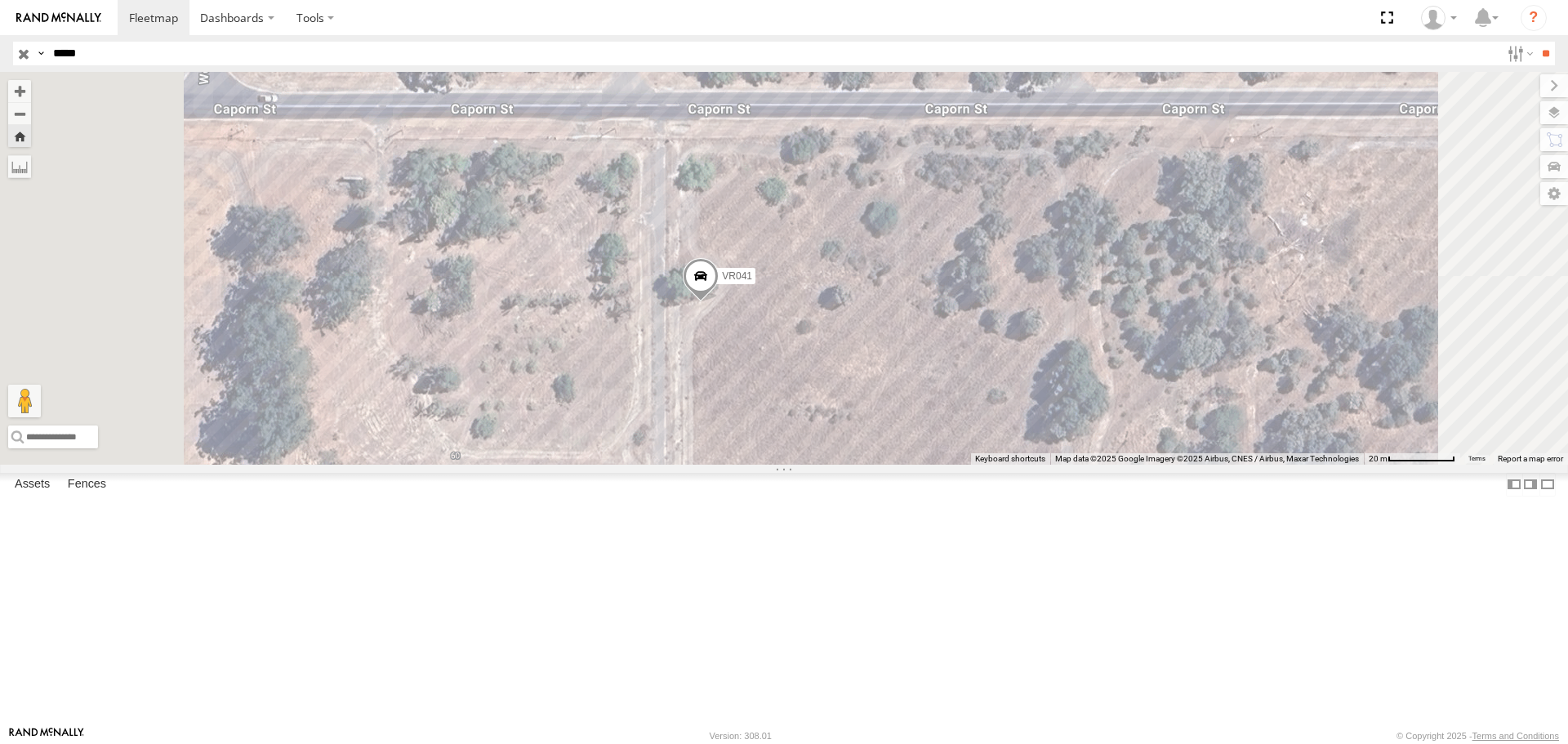
click at [719, 302] on span at bounding box center [700, 280] width 36 height 44
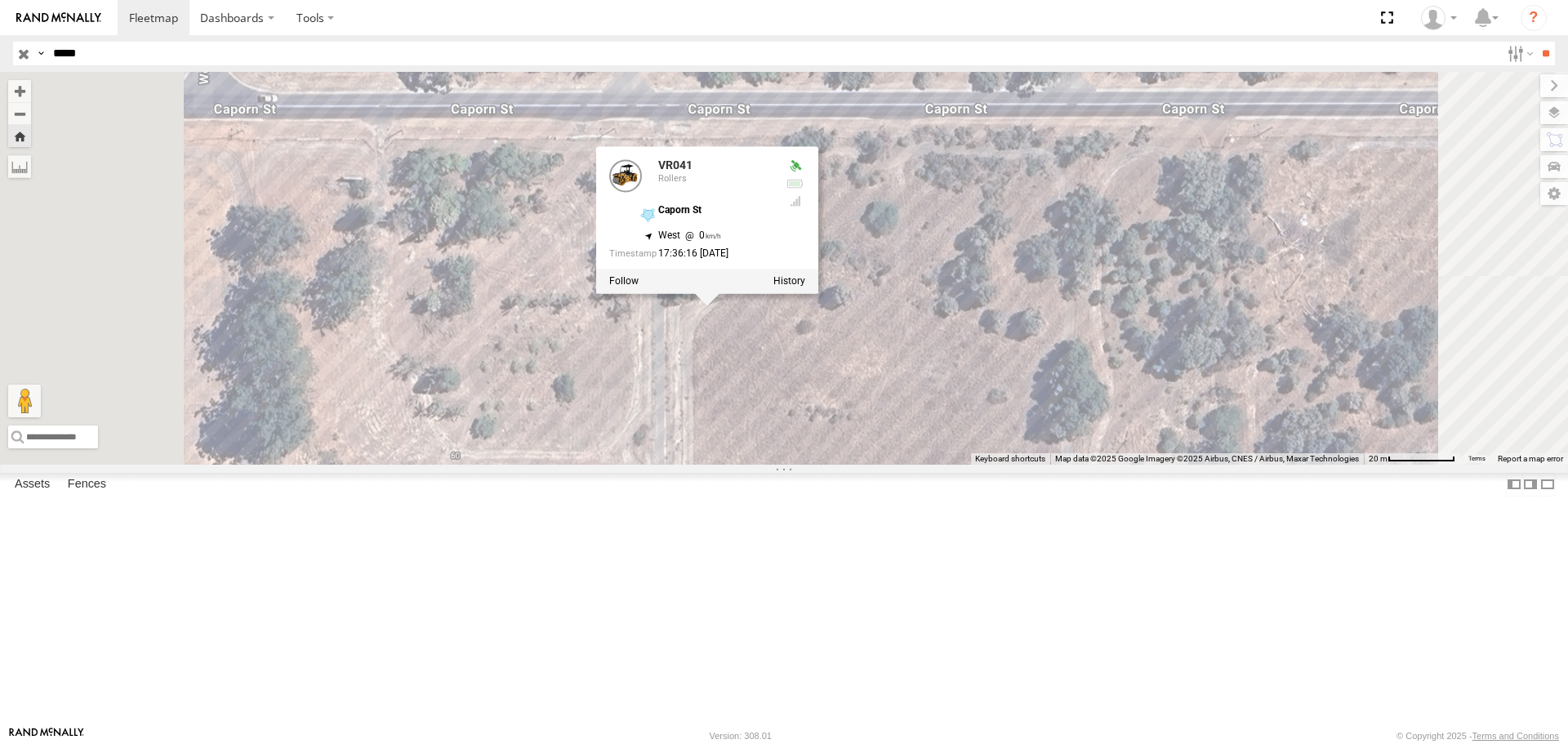
click at [801, 258] on div "VR041 VR041 Rollers Caporn St -31.73409 , 115.81135 West 0 17:36:16 [DATE]" at bounding box center [784, 267] width 1568 height 392
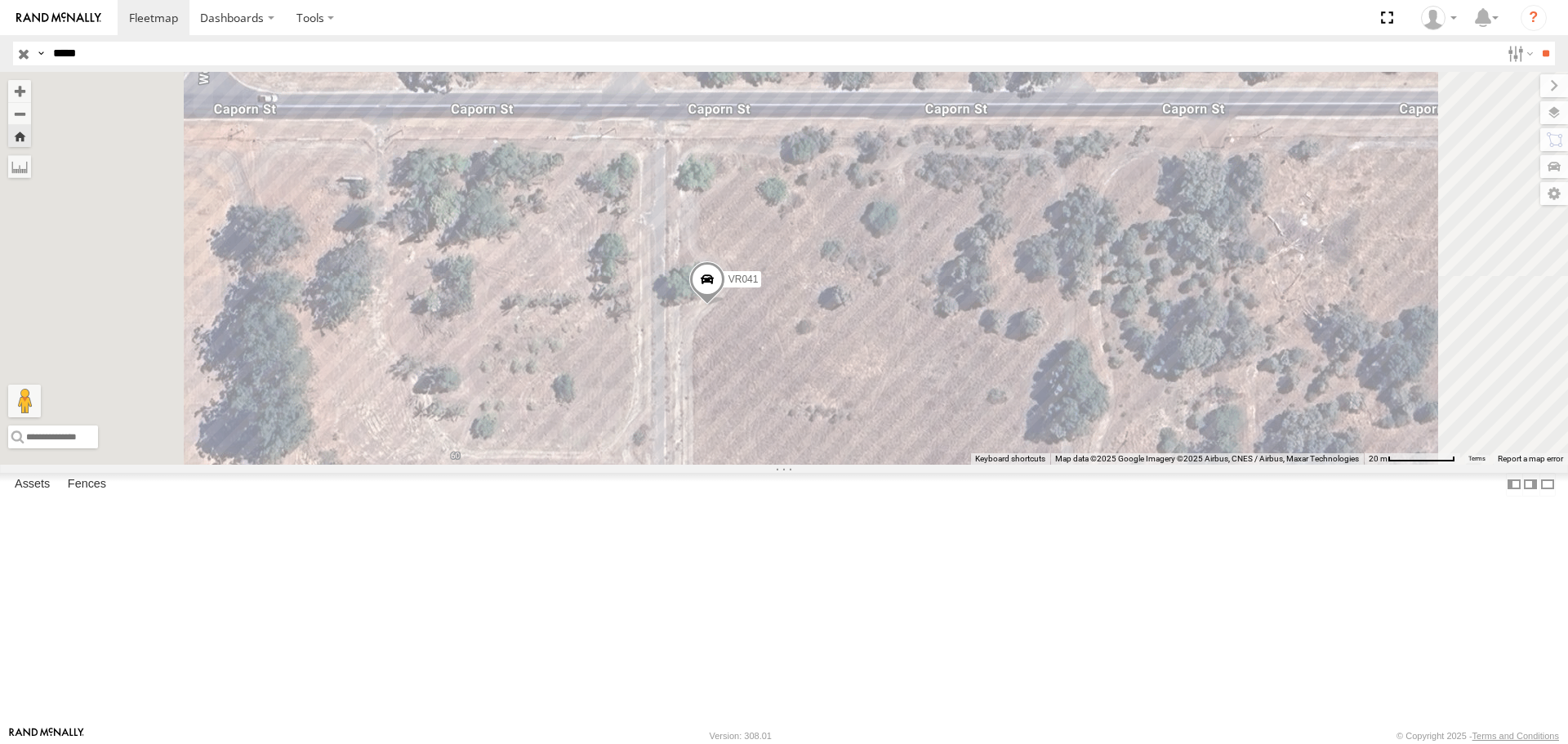
click at [725, 306] on span at bounding box center [706, 284] width 36 height 44
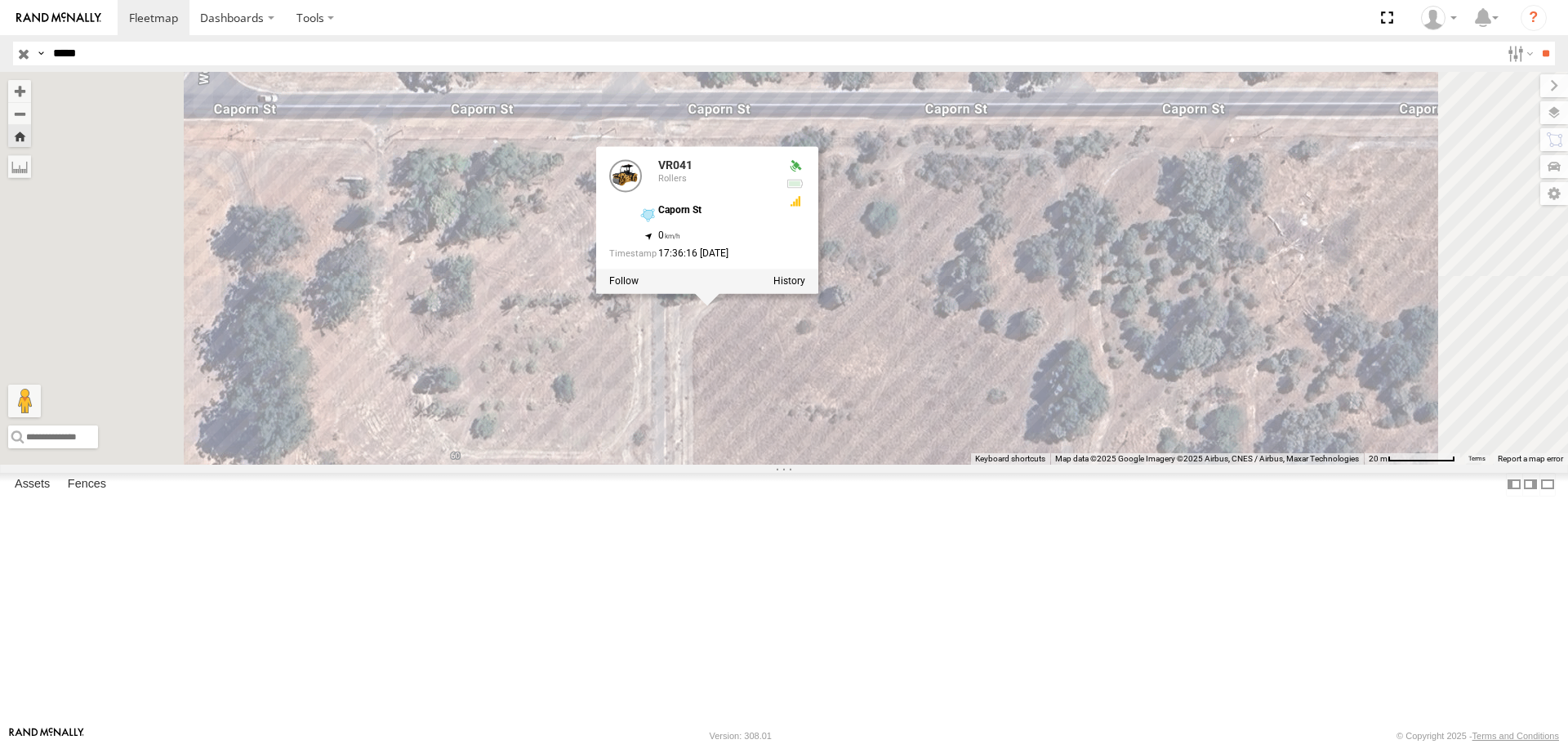
click at [889, 457] on div "VR041 VR041 Rollers Caporn St -31.73409 , 115.81135 0 17:36:16 [DATE]" at bounding box center [784, 267] width 1568 height 392
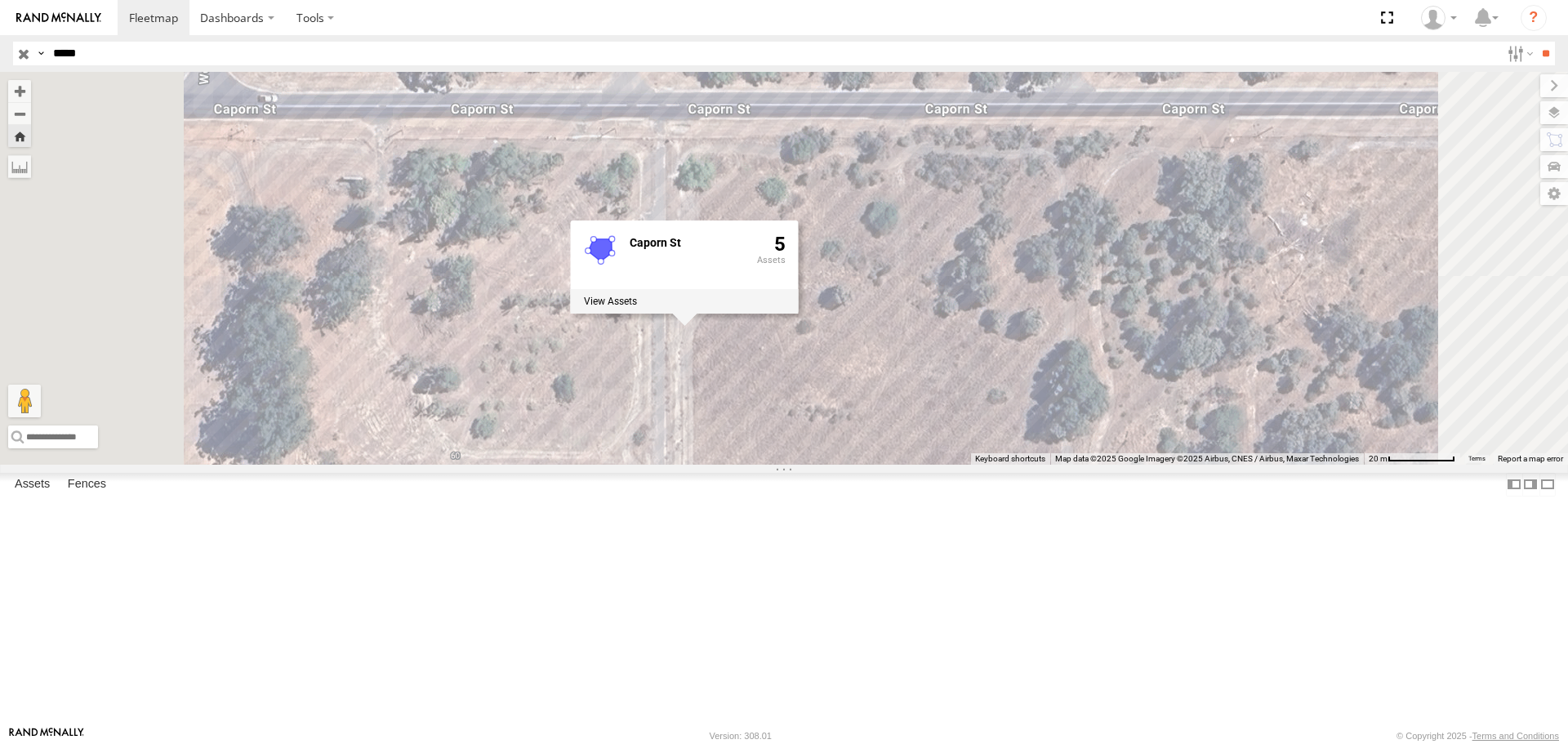
click at [1058, 247] on div "[STREET_ADDRESS]" at bounding box center [784, 267] width 1568 height 392
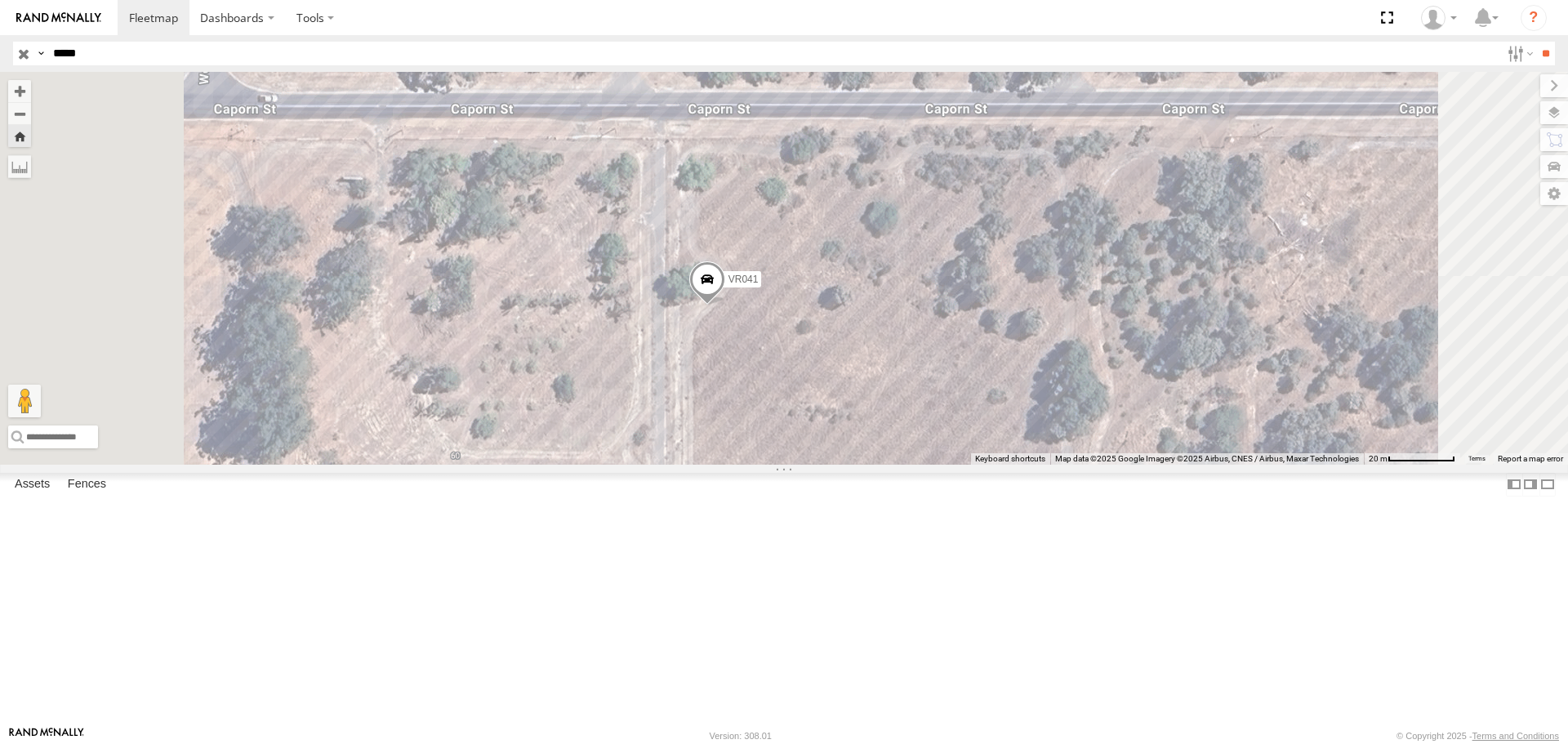
click at [0, 0] on div "Rollers" at bounding box center [0, 0] width 0 height 0
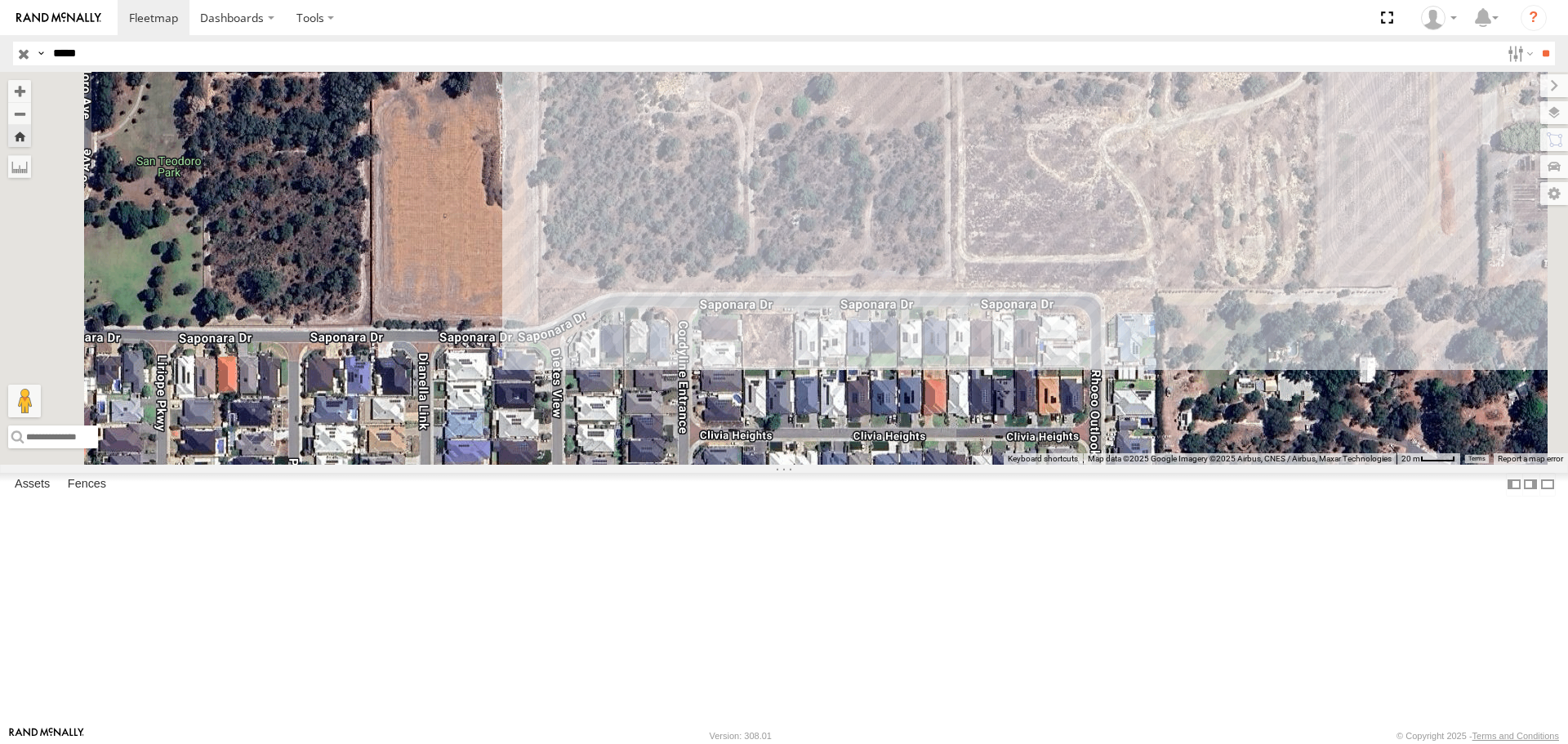
drag, startPoint x: 988, startPoint y: 215, endPoint x: 967, endPoint y: 490, distance: 275.8
click at [967, 463] on div "VR041" at bounding box center [784, 267] width 1568 height 392
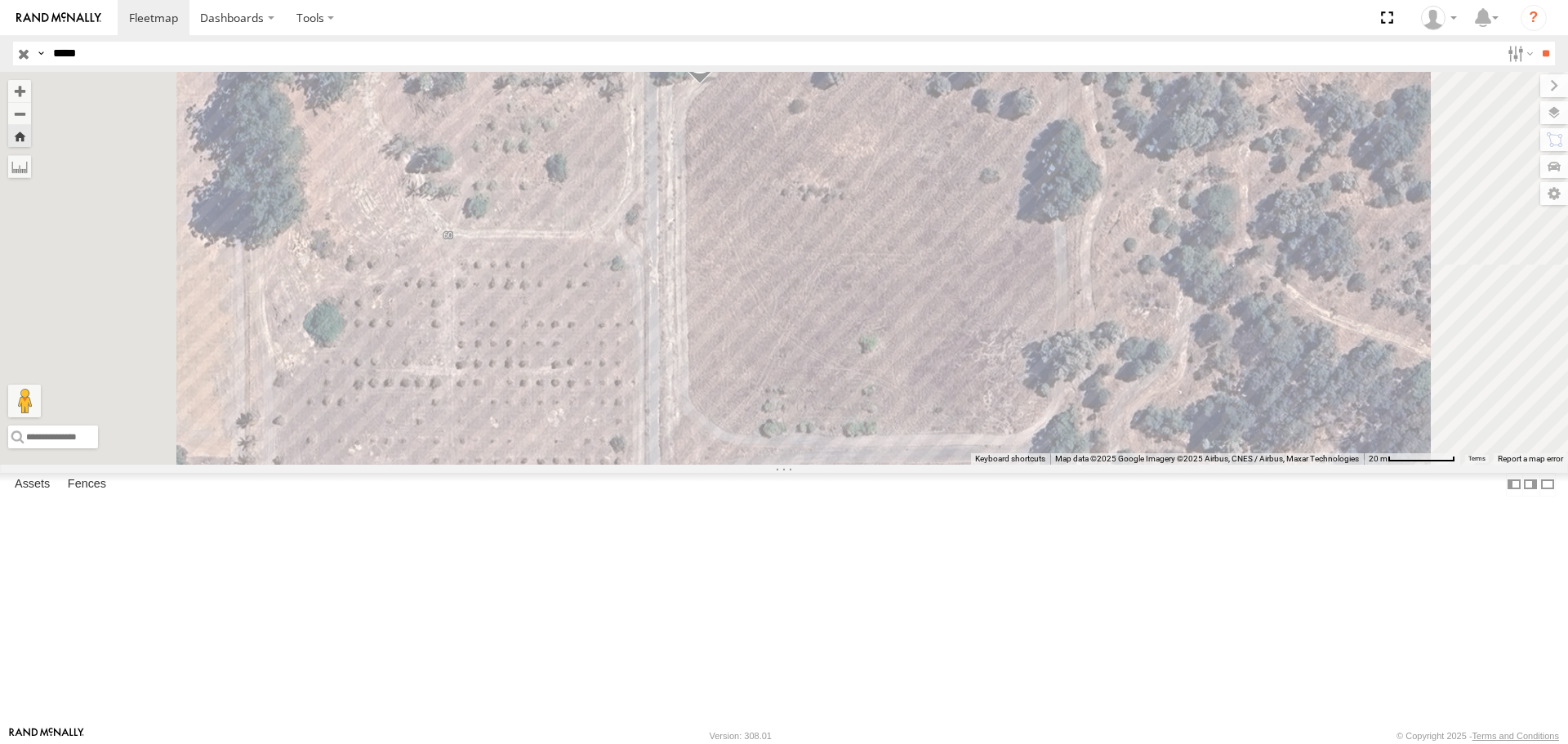
drag, startPoint x: 930, startPoint y: 166, endPoint x: 903, endPoint y: 427, distance: 262.4
click at [903, 427] on div "VR041" at bounding box center [784, 267] width 1568 height 392
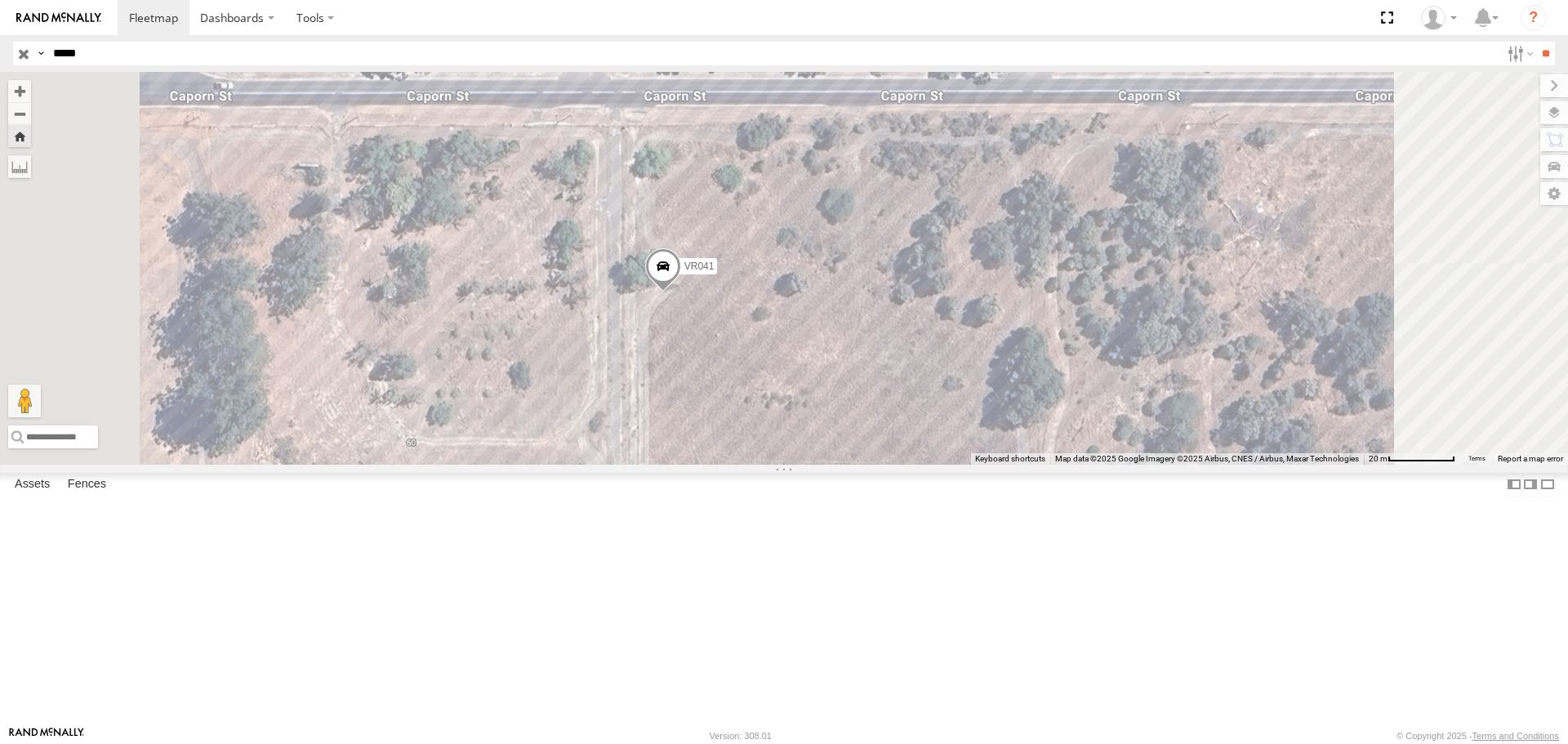
drag, startPoint x: 916, startPoint y: 433, endPoint x: 887, endPoint y: 439, distance: 29.6
click at [888, 439] on div "VR041" at bounding box center [784, 267] width 1568 height 392
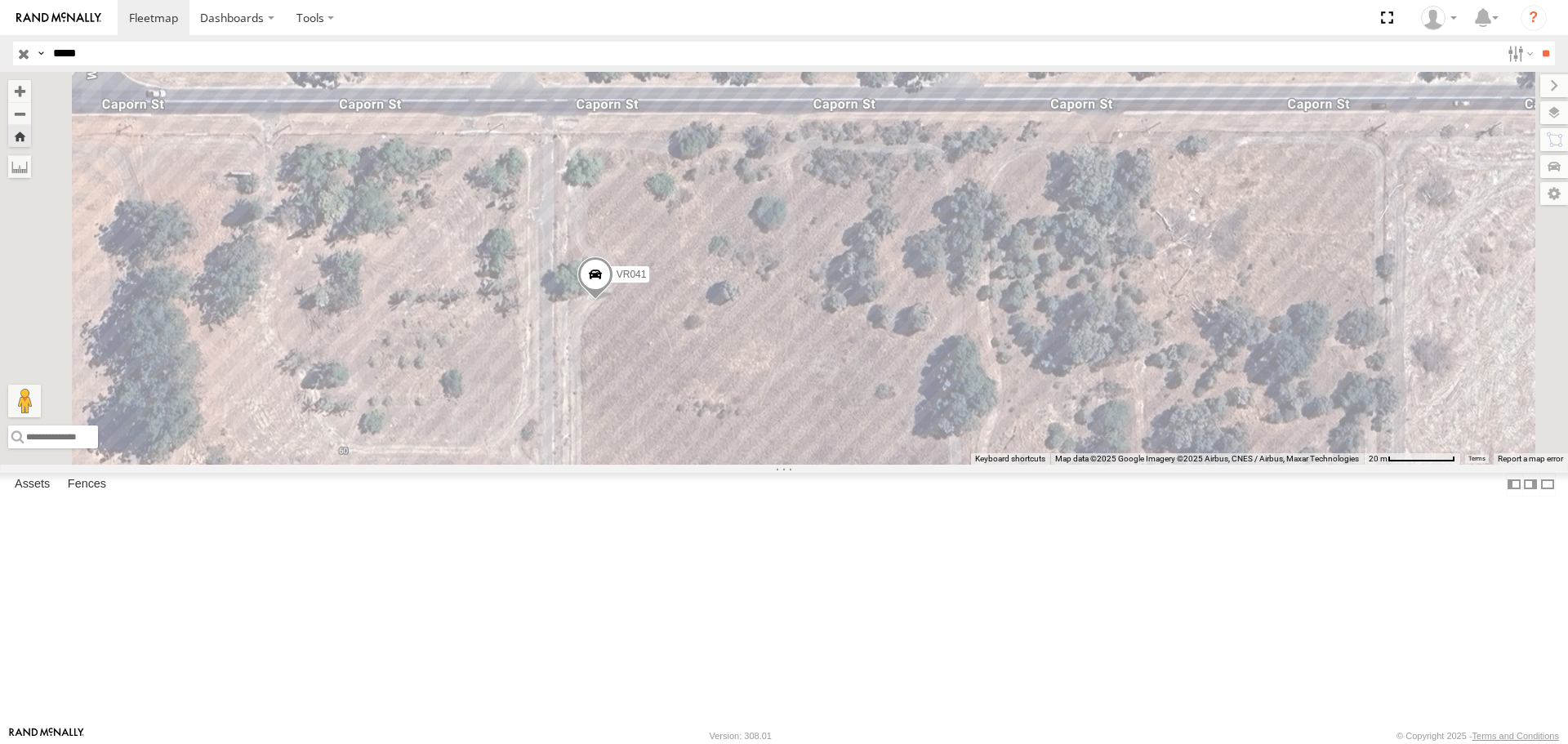
drag, startPoint x: 845, startPoint y: 461, endPoint x: 813, endPoint y: 461, distance: 32.0
click at [813, 461] on div "VR041" at bounding box center [784, 267] width 1568 height 392
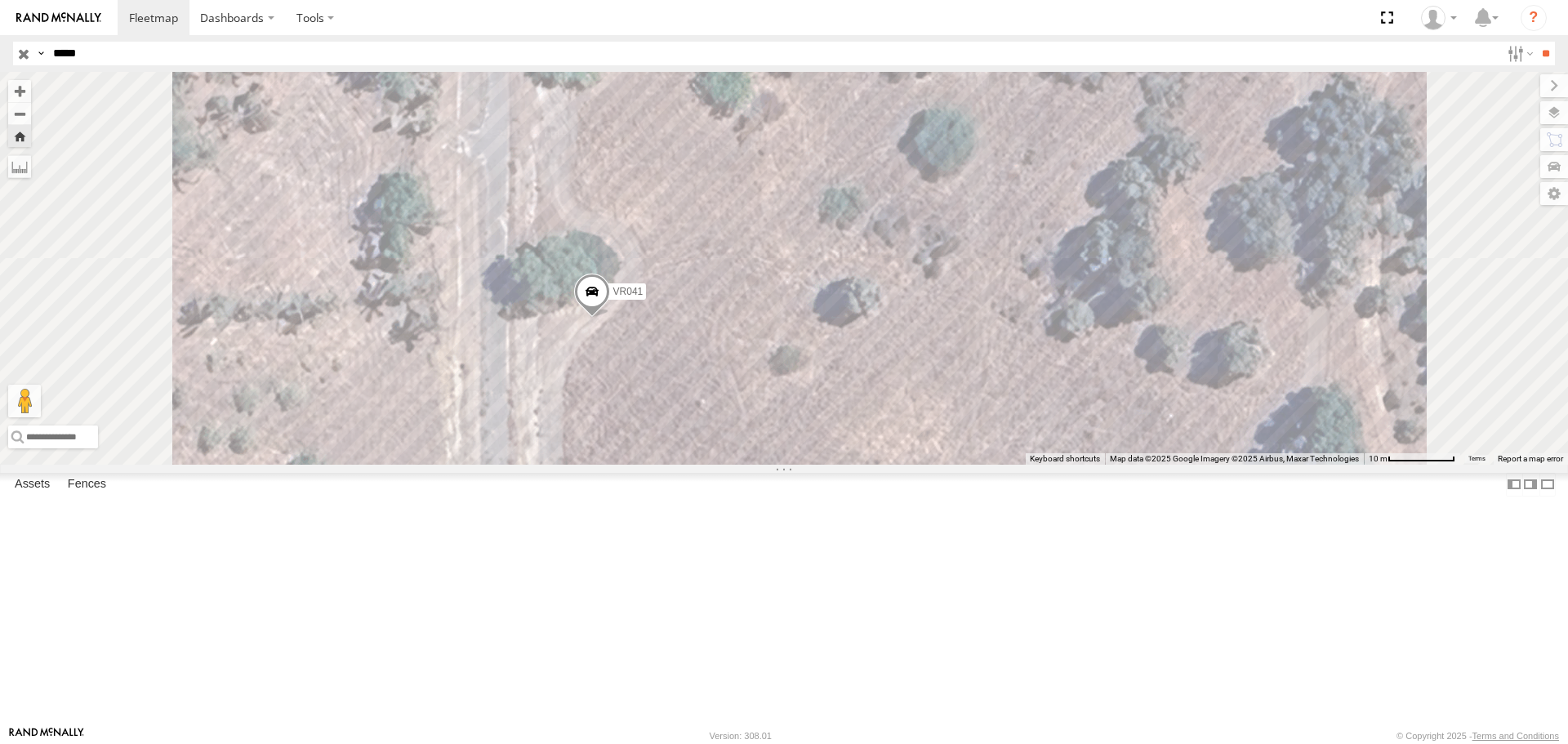
drag, startPoint x: 808, startPoint y: 439, endPoint x: 842, endPoint y: 547, distance: 113.2
click at [821, 463] on div "VR041" at bounding box center [784, 267] width 1568 height 392
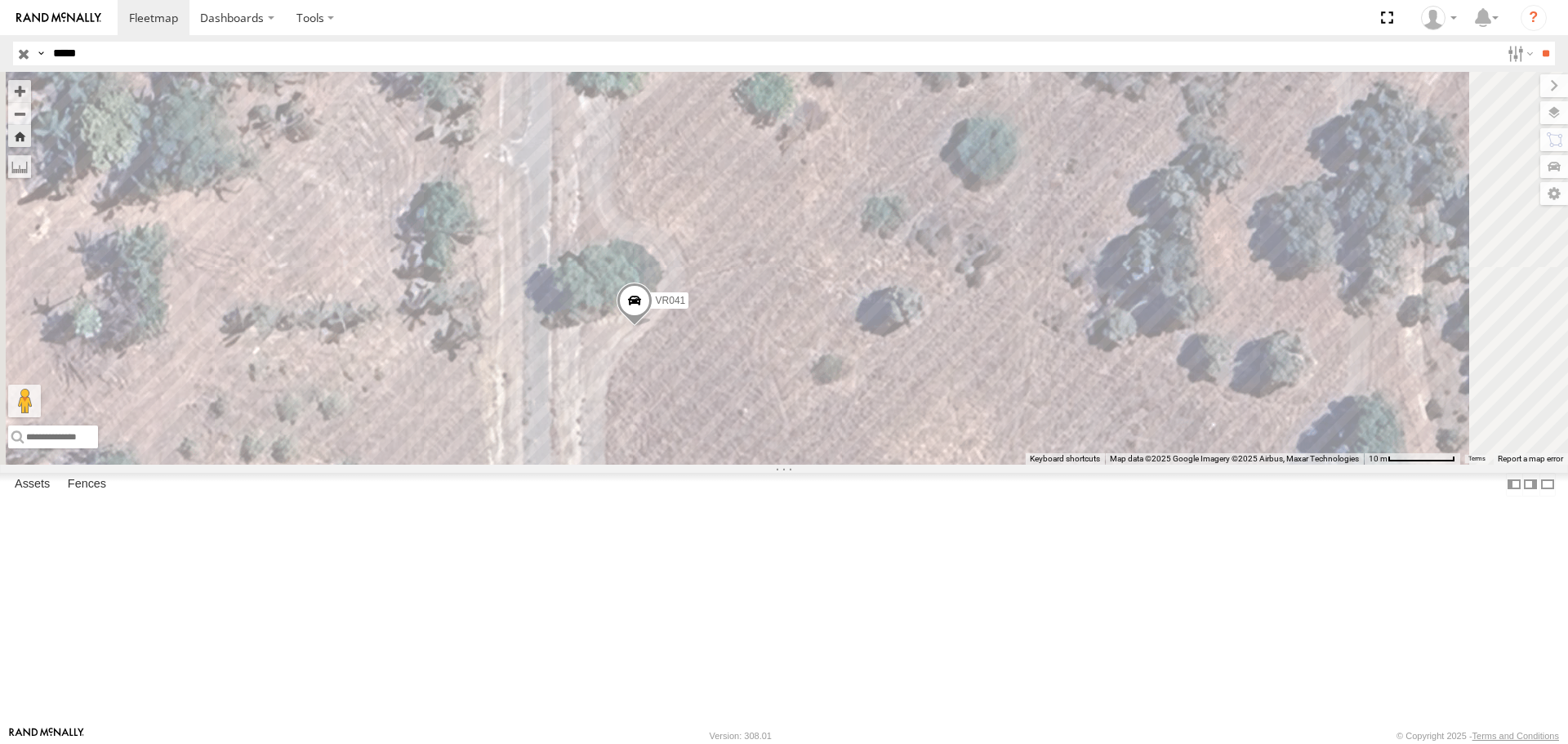
drag, startPoint x: 775, startPoint y: 524, endPoint x: 838, endPoint y: 436, distance: 108.2
click at [837, 446] on div "VR041" at bounding box center [784, 267] width 1568 height 392
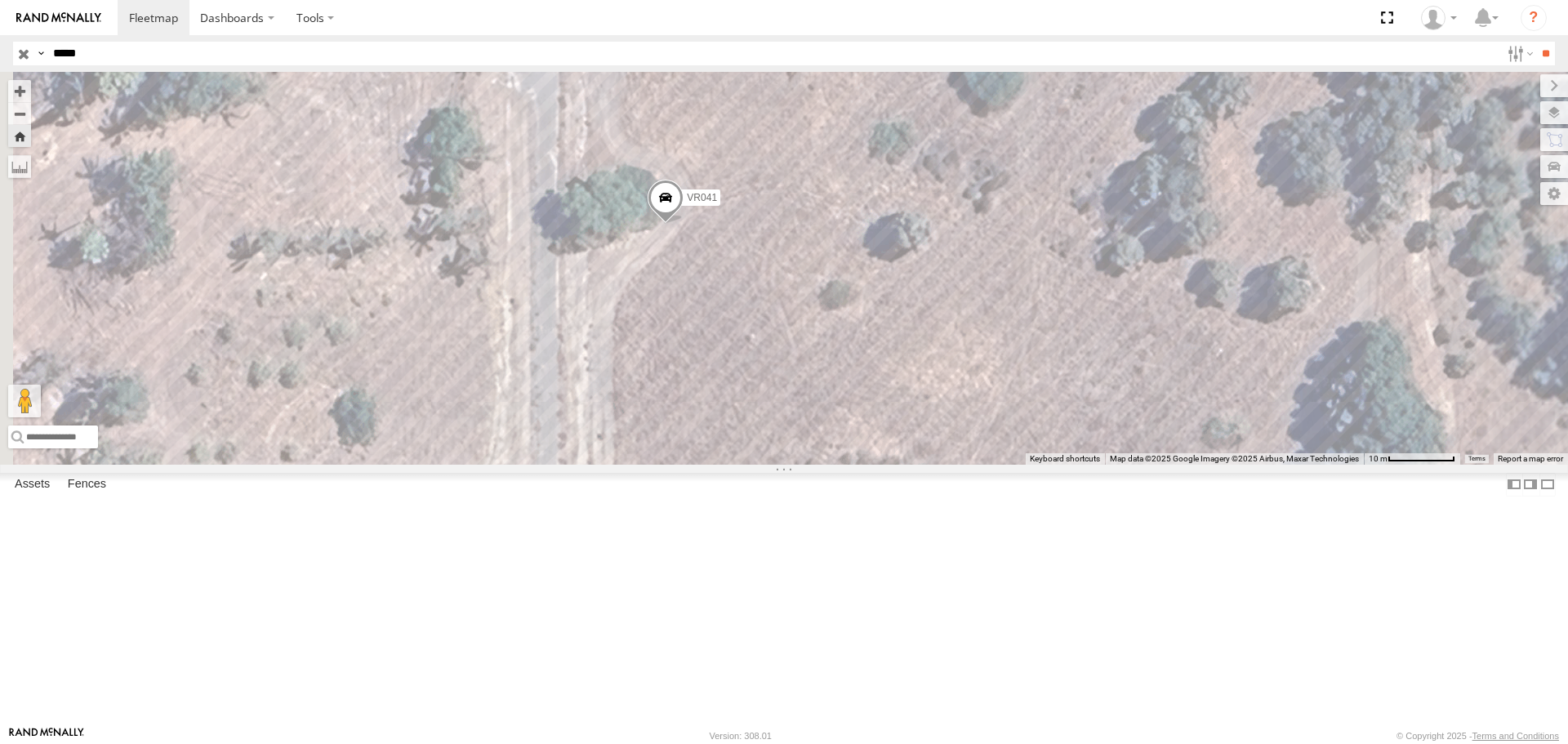
drag, startPoint x: 785, startPoint y: 302, endPoint x: 781, endPoint y: 371, distance: 69.1
click at [781, 371] on div "VR041" at bounding box center [784, 267] width 1568 height 392
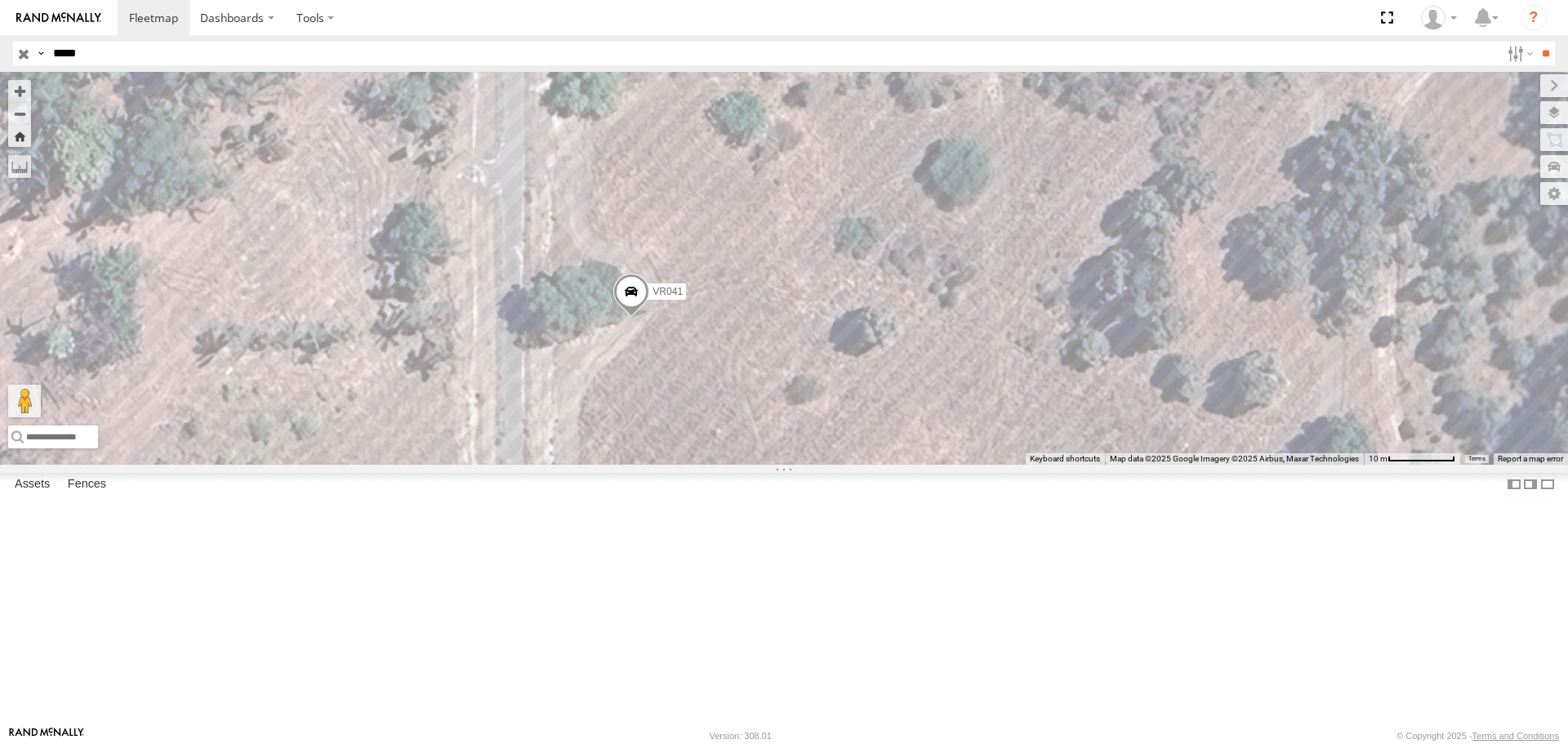
drag, startPoint x: 810, startPoint y: 365, endPoint x: 792, endPoint y: 395, distance: 35.0
click at [792, 395] on div "VR041" at bounding box center [784, 267] width 1568 height 392
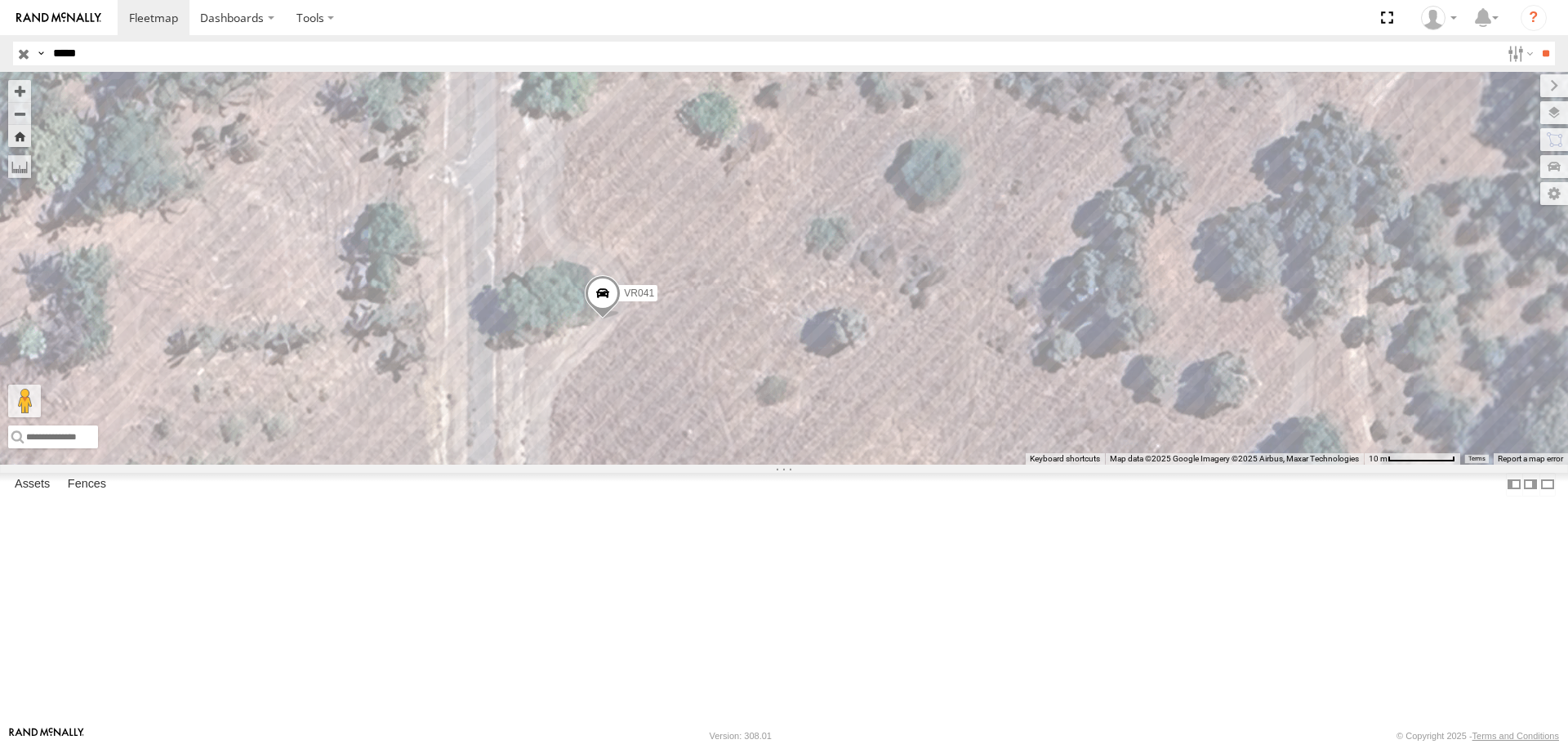
drag, startPoint x: 895, startPoint y: 420, endPoint x: 854, endPoint y: 486, distance: 77.7
click at [854, 463] on div "VR041" at bounding box center [784, 267] width 1568 height 392
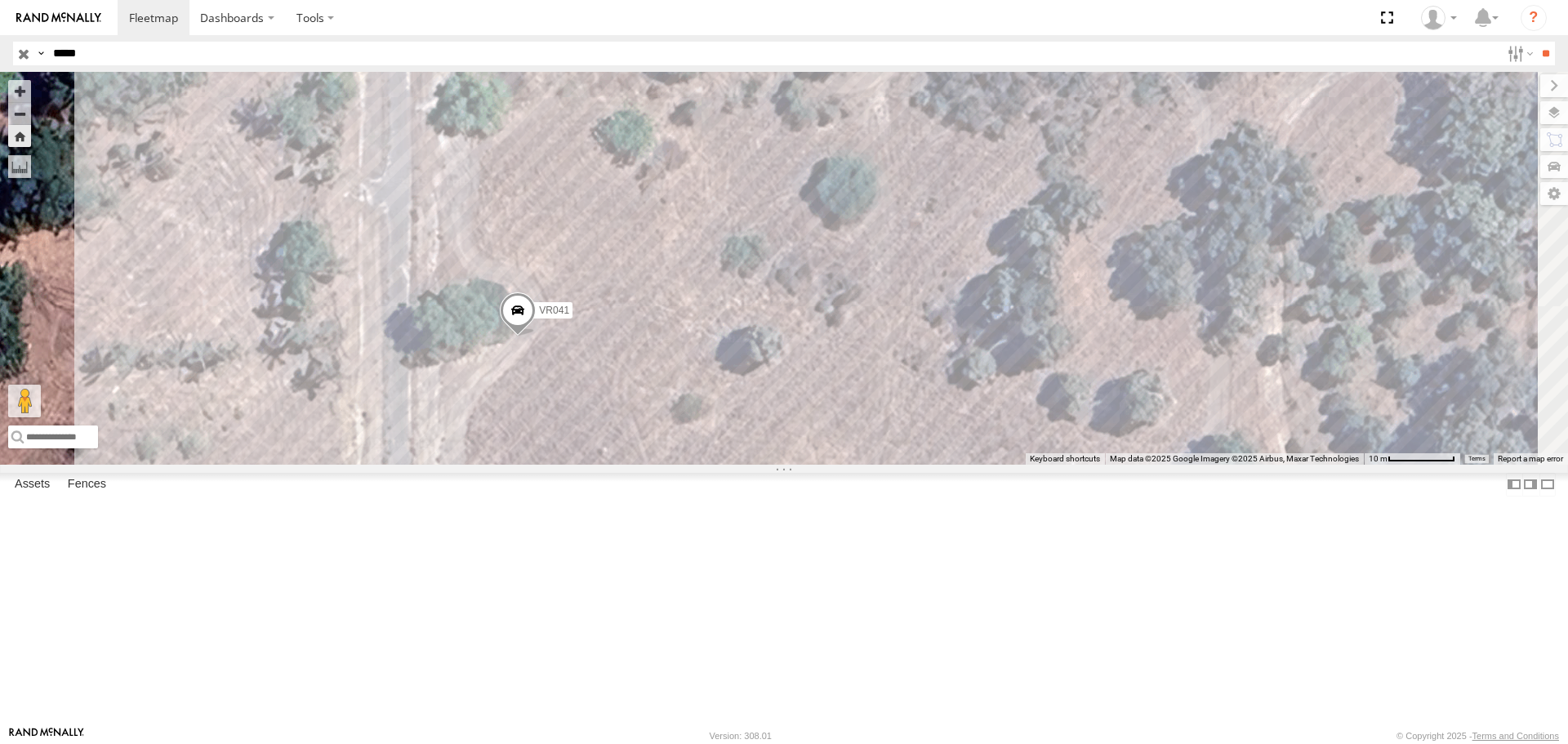
drag, startPoint x: 630, startPoint y: 416, endPoint x: 652, endPoint y: 453, distance: 43.0
click at [652, 453] on div "VR041" at bounding box center [784, 267] width 1568 height 392
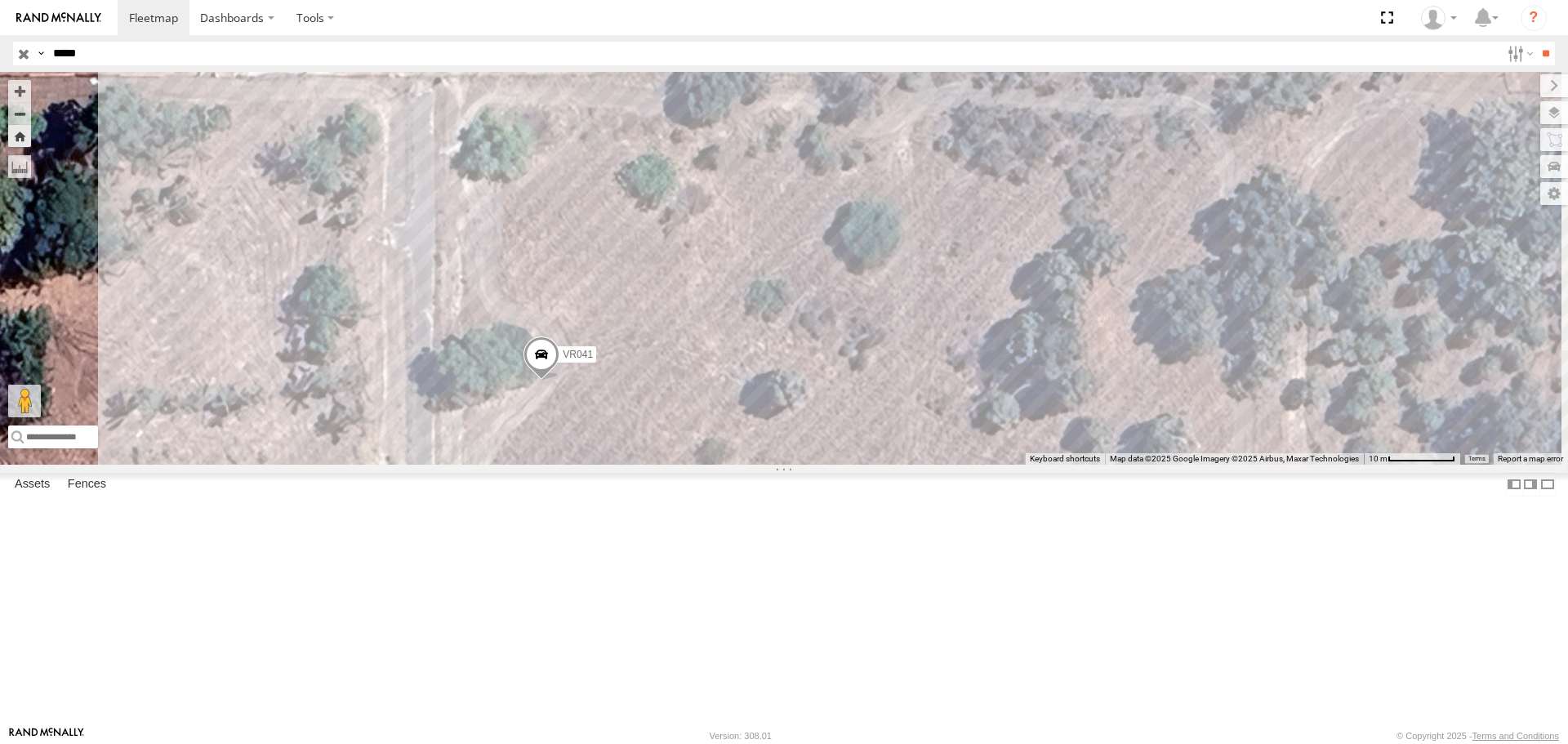
click at [686, 463] on div "VR041" at bounding box center [784, 267] width 1568 height 392
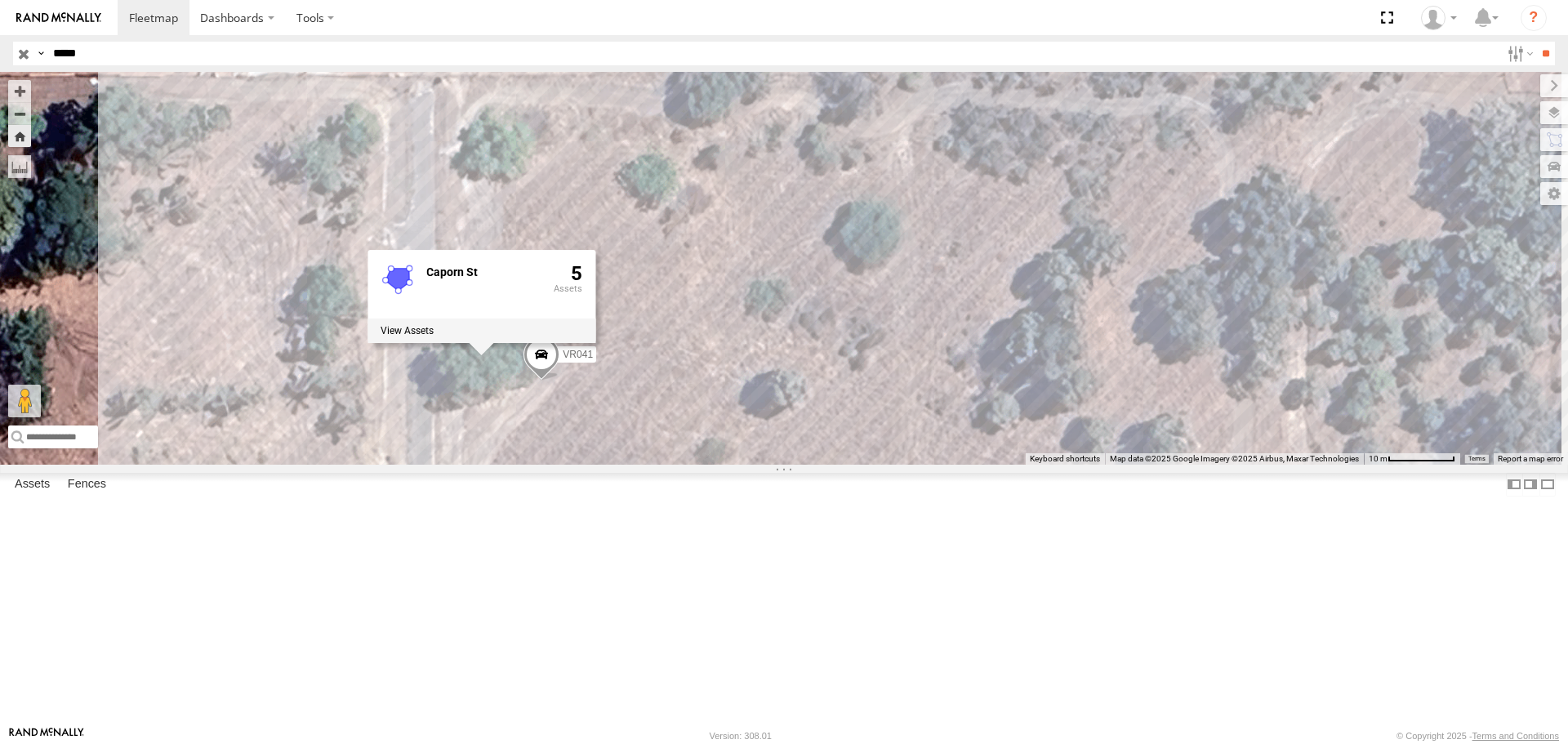
click at [949, 169] on div "[STREET_ADDRESS]" at bounding box center [784, 267] width 1568 height 392
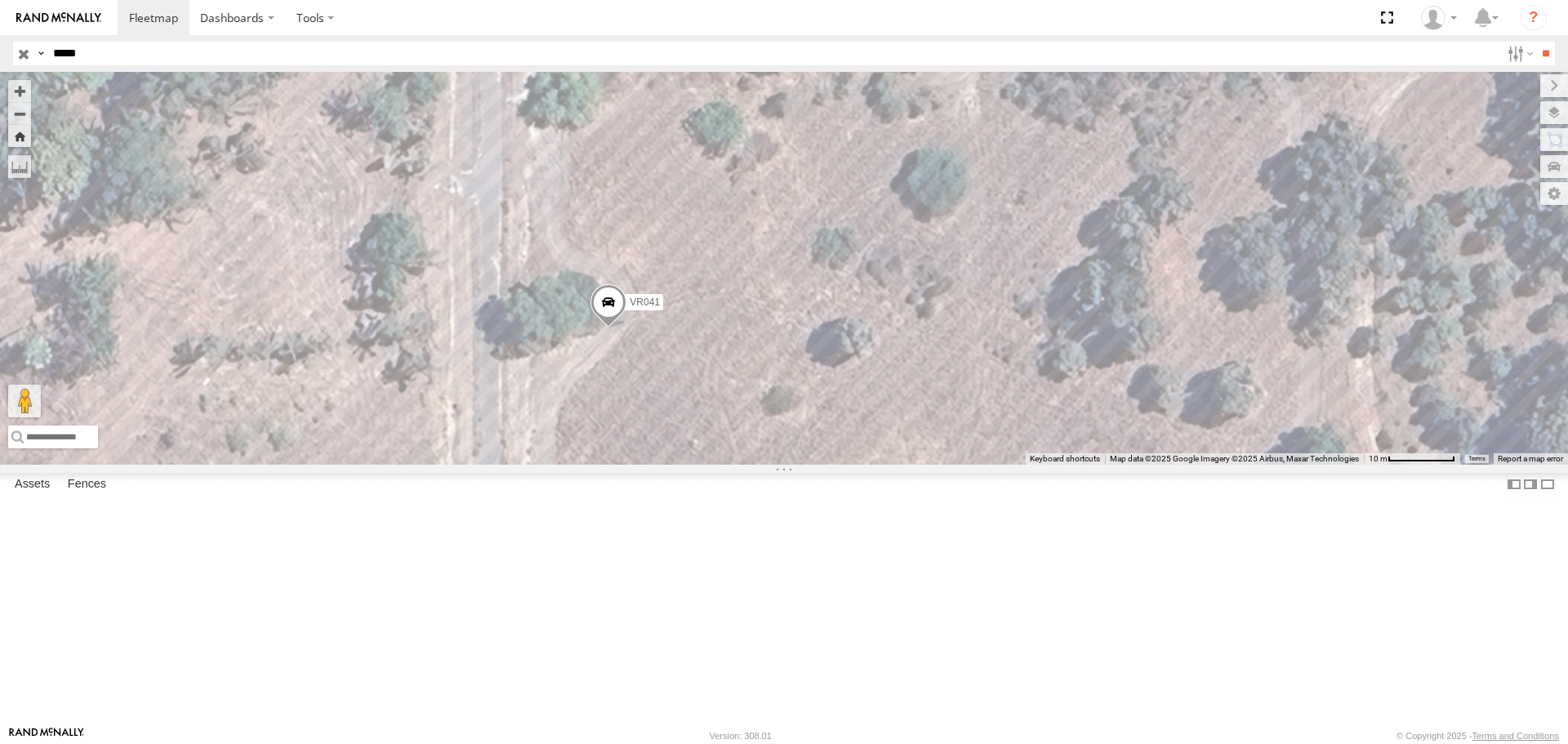
drag, startPoint x: 733, startPoint y: 340, endPoint x: 809, endPoint y: 286, distance: 93.2
click at [809, 286] on div "VR041" at bounding box center [784, 267] width 1568 height 392
click at [841, 136] on div "VR041" at bounding box center [784, 267] width 1568 height 392
